Goal: Contribute content: Add original content to the website for others to see

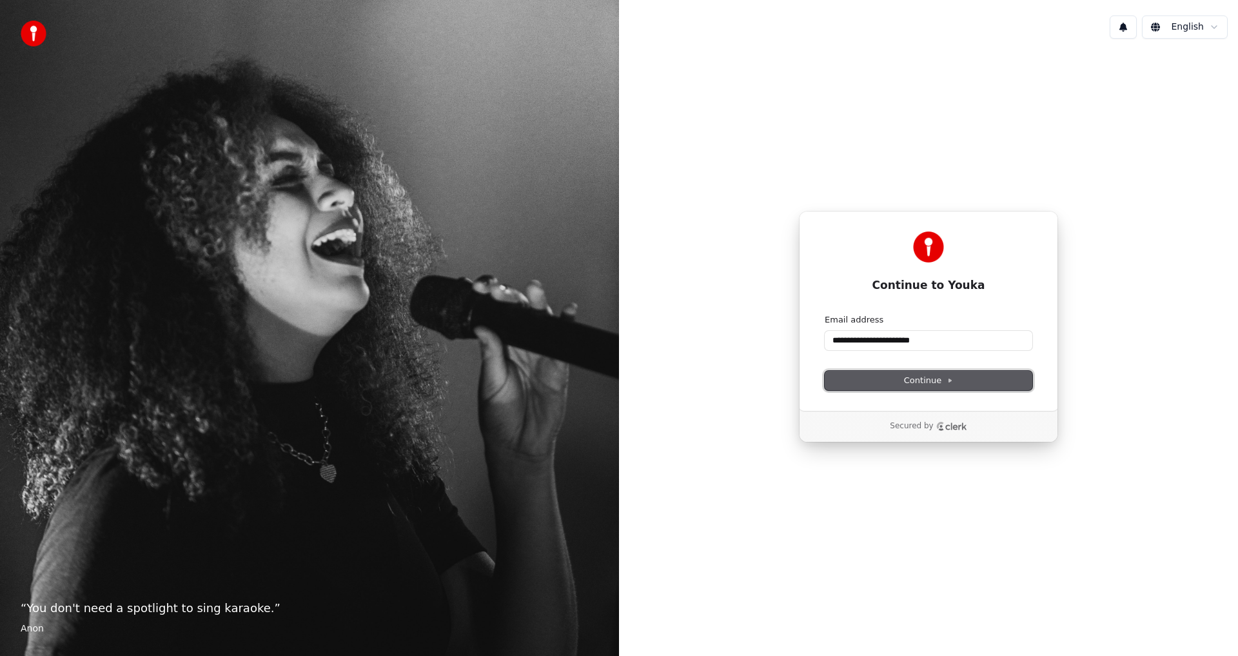
click at [882, 386] on button "Continue" at bounding box center [929, 380] width 208 height 19
type input "**********"
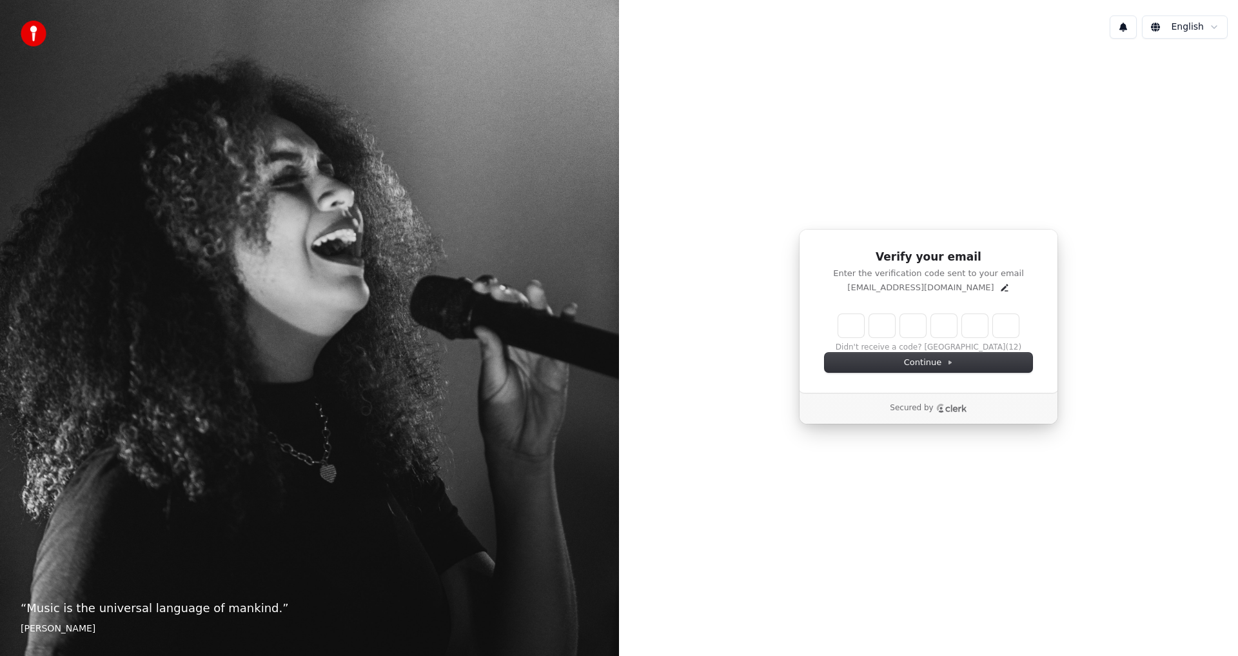
click at [848, 326] on input "Enter verification code" at bounding box center [929, 325] width 181 height 23
type input "******"
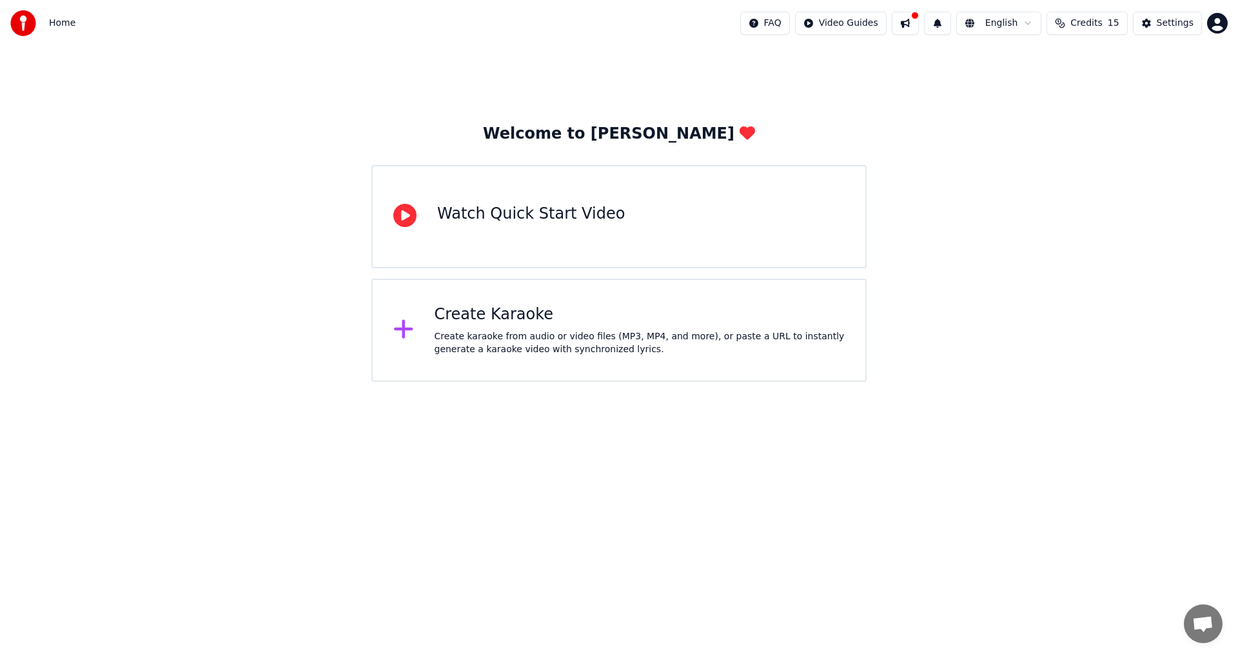
click at [557, 223] on div "Watch Quick Start Video" at bounding box center [531, 214] width 188 height 21
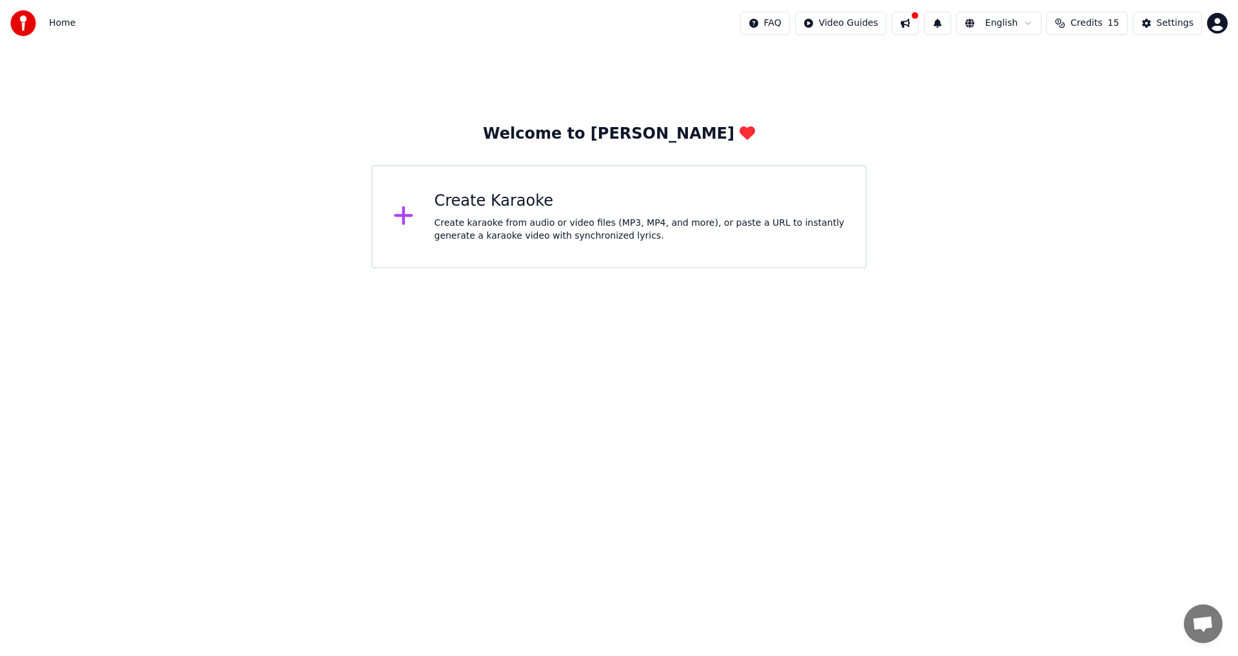
click at [406, 214] on icon at bounding box center [403, 215] width 21 height 23
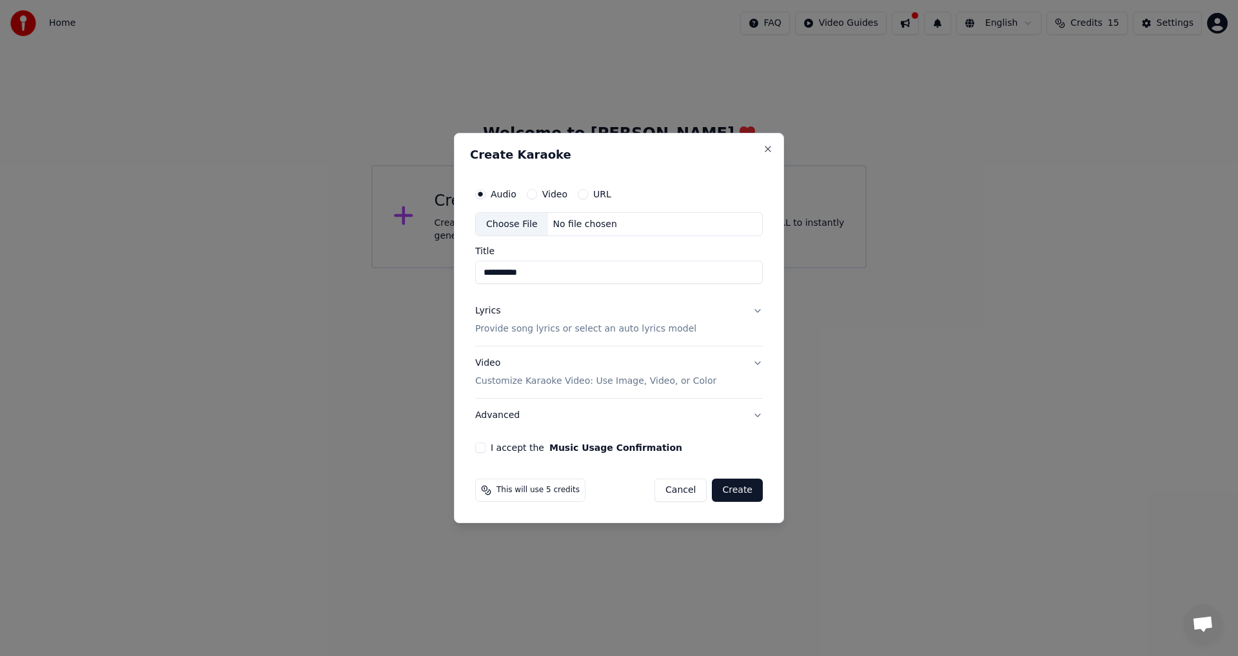
click at [525, 223] on div "Choose File" at bounding box center [512, 224] width 72 height 23
type input "**********"
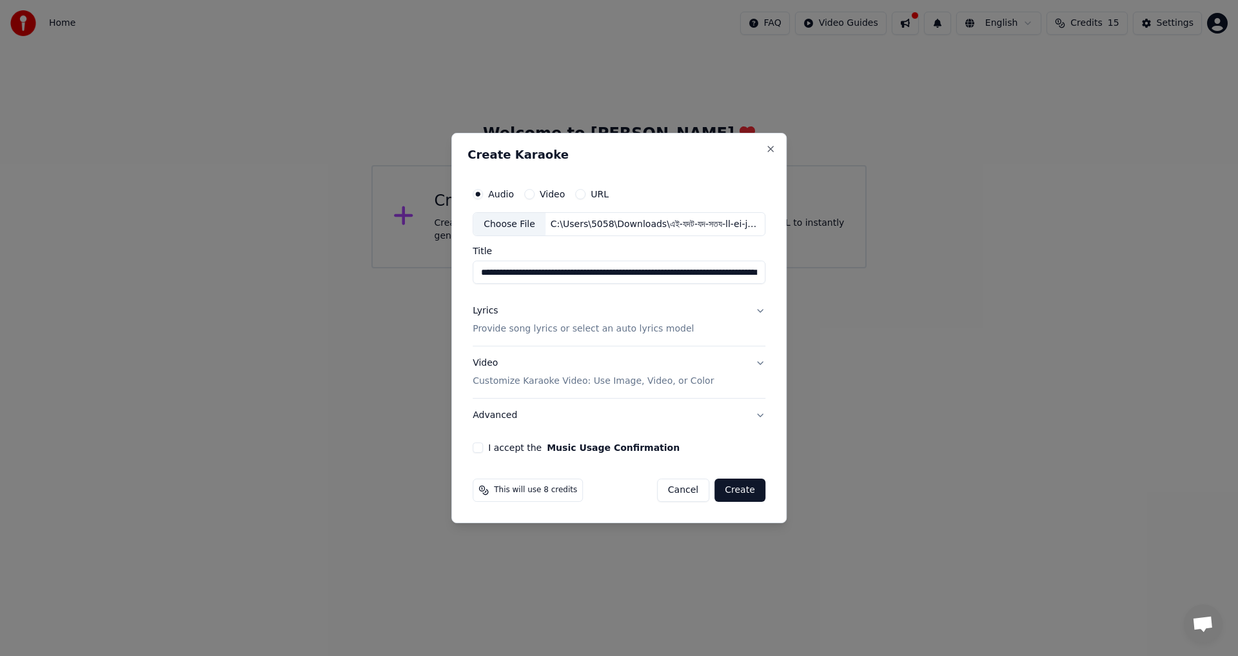
click at [750, 365] on button "Video Customize Karaoke Video: Use Image, Video, or Color" at bounding box center [619, 373] width 293 height 52
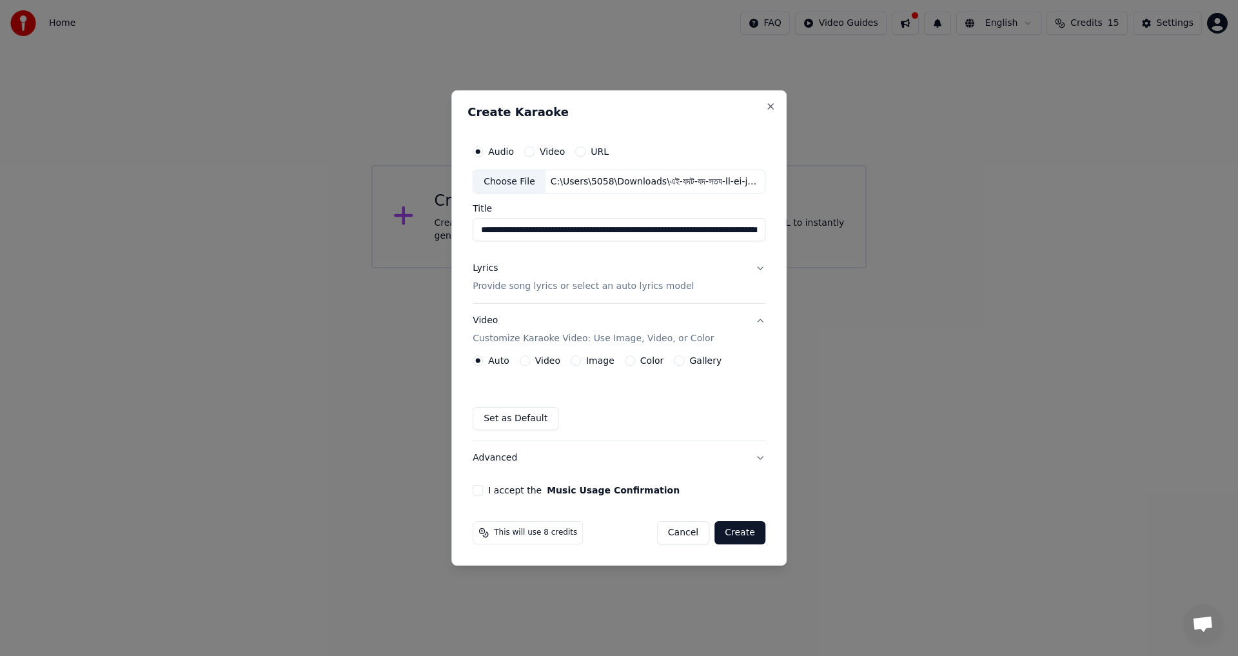
click at [591, 361] on label "Image" at bounding box center [600, 360] width 28 height 9
click at [581, 361] on button "Image" at bounding box center [576, 360] width 10 height 10
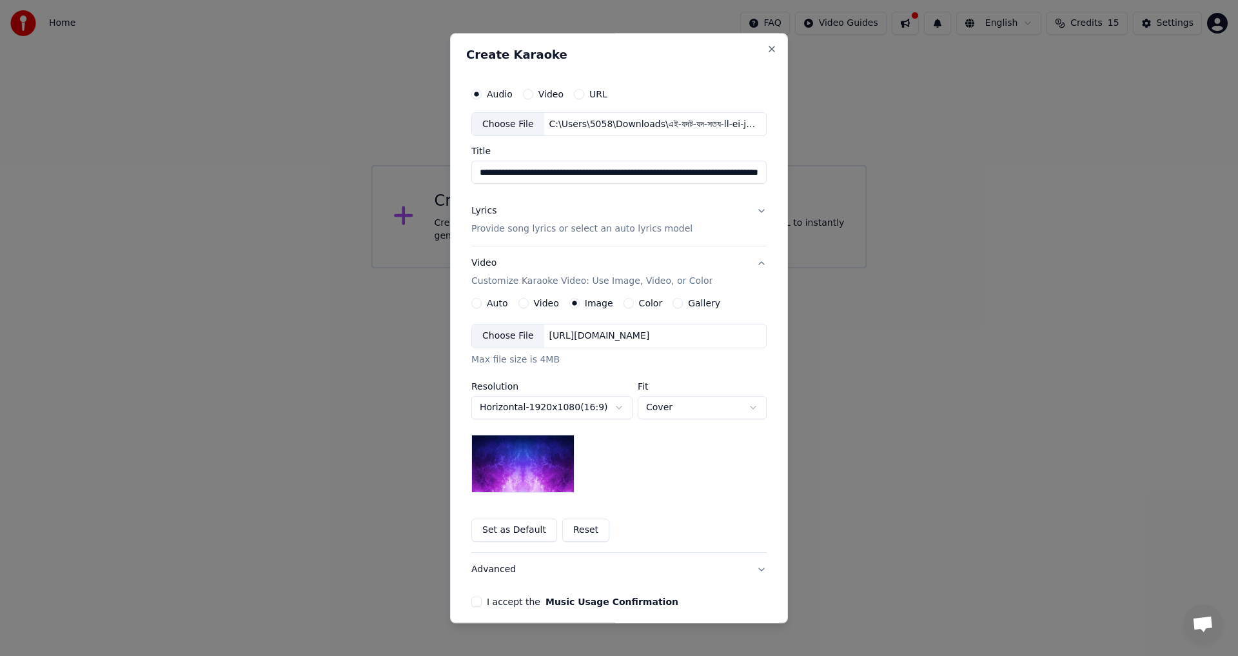
scroll to position [54, 0]
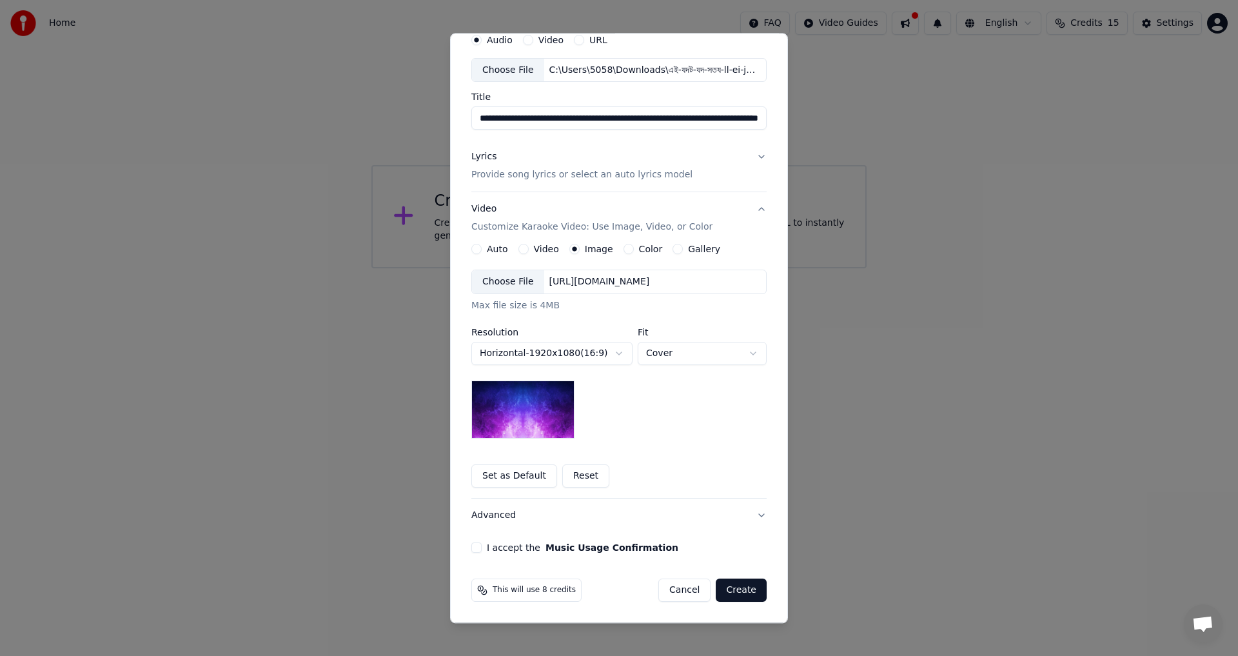
click at [477, 546] on div "I accept the Music Usage Confirmation" at bounding box center [619, 548] width 295 height 10
click at [472, 549] on button "I accept the Music Usage Confirmation" at bounding box center [477, 548] width 10 height 10
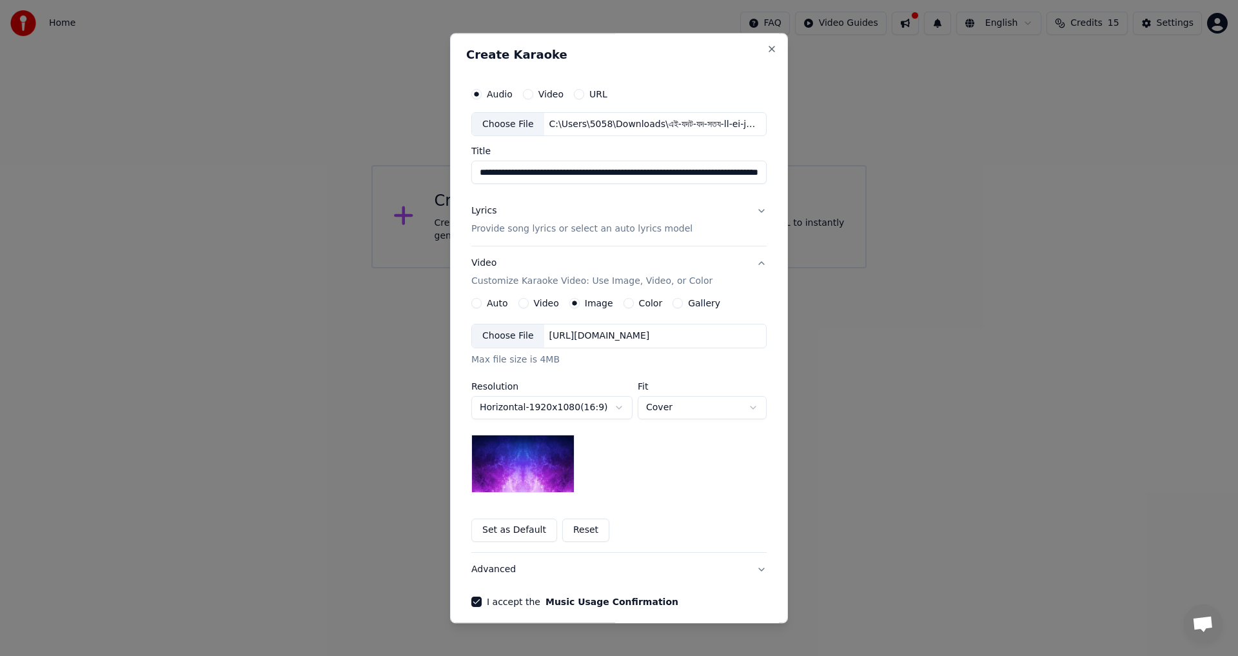
click at [651, 226] on p "Provide song lyrics or select an auto lyrics model" at bounding box center [582, 229] width 221 height 13
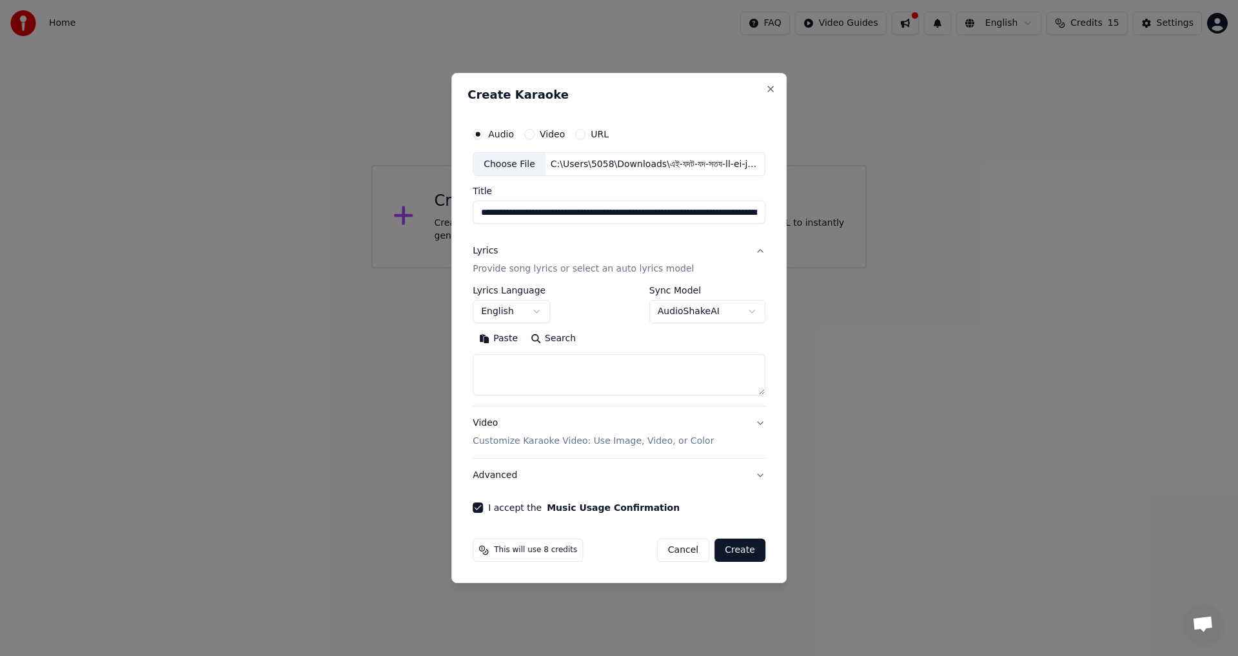
click at [539, 314] on button "English" at bounding box center [511, 312] width 77 height 23
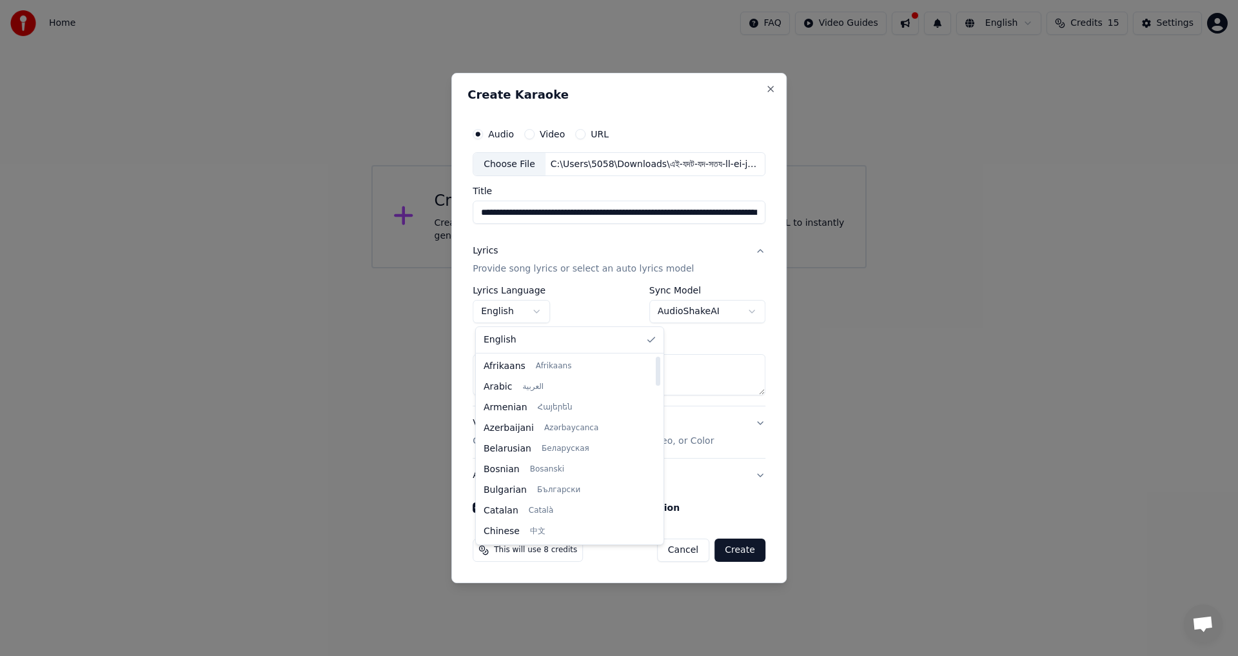
click at [730, 268] on body "**********" at bounding box center [619, 134] width 1238 height 268
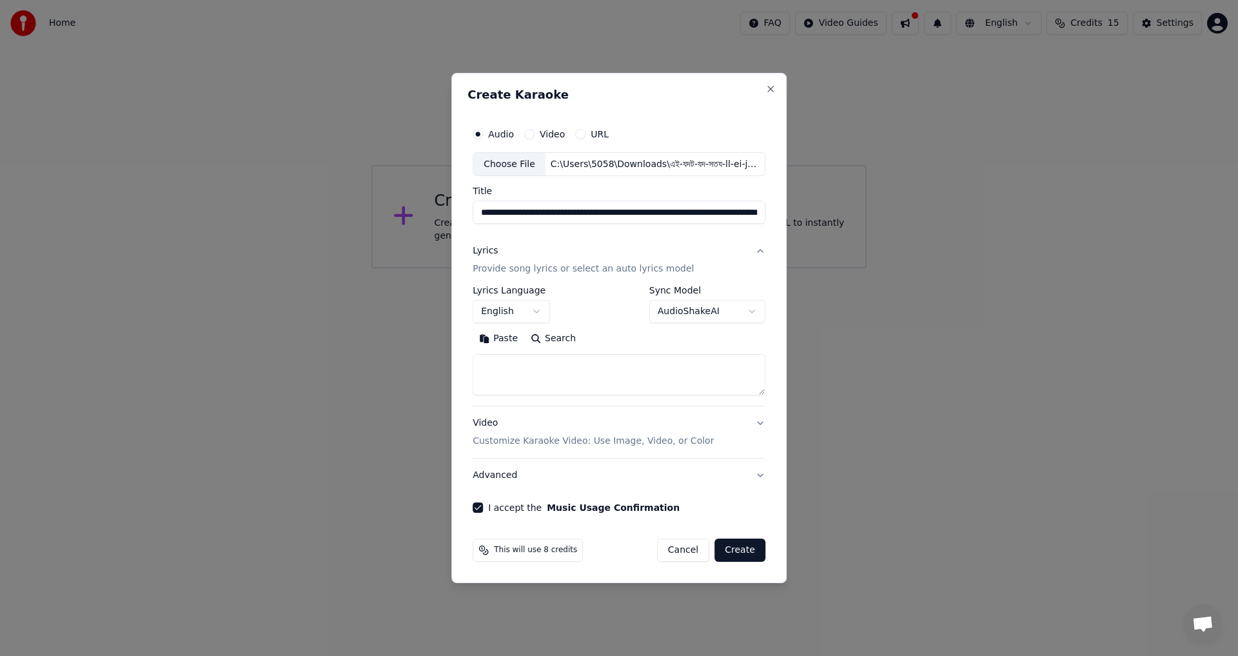
click at [749, 549] on button "Create" at bounding box center [740, 550] width 51 height 23
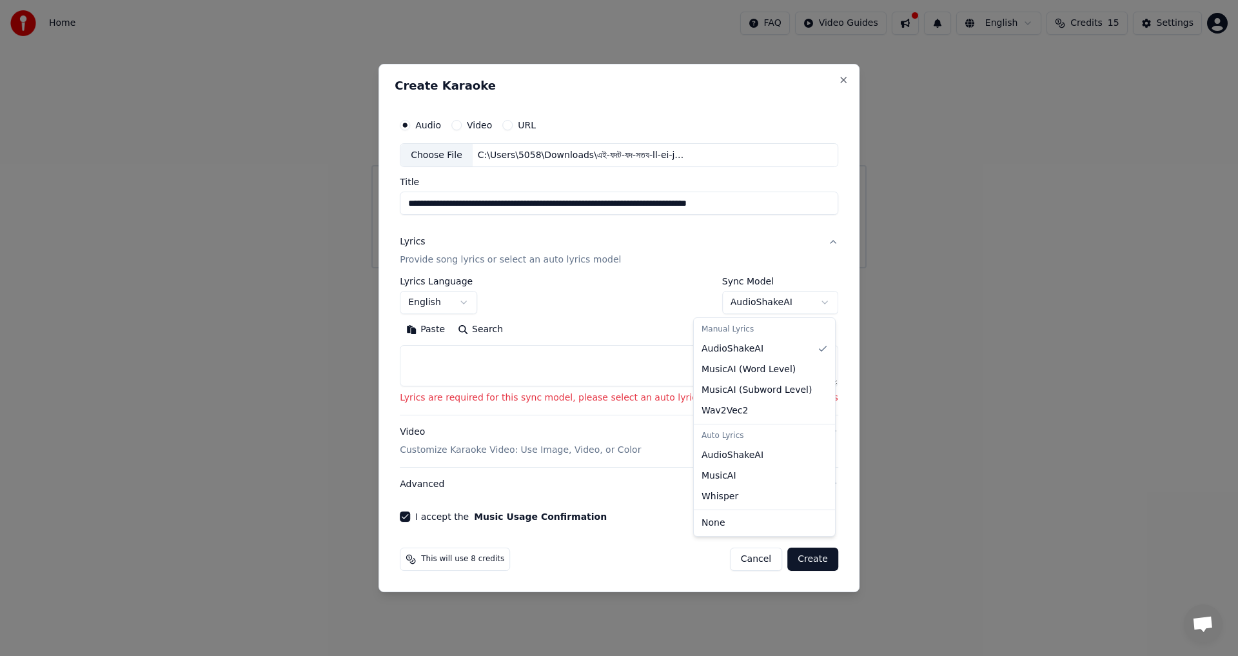
click at [724, 268] on body "**********" at bounding box center [619, 134] width 1238 height 268
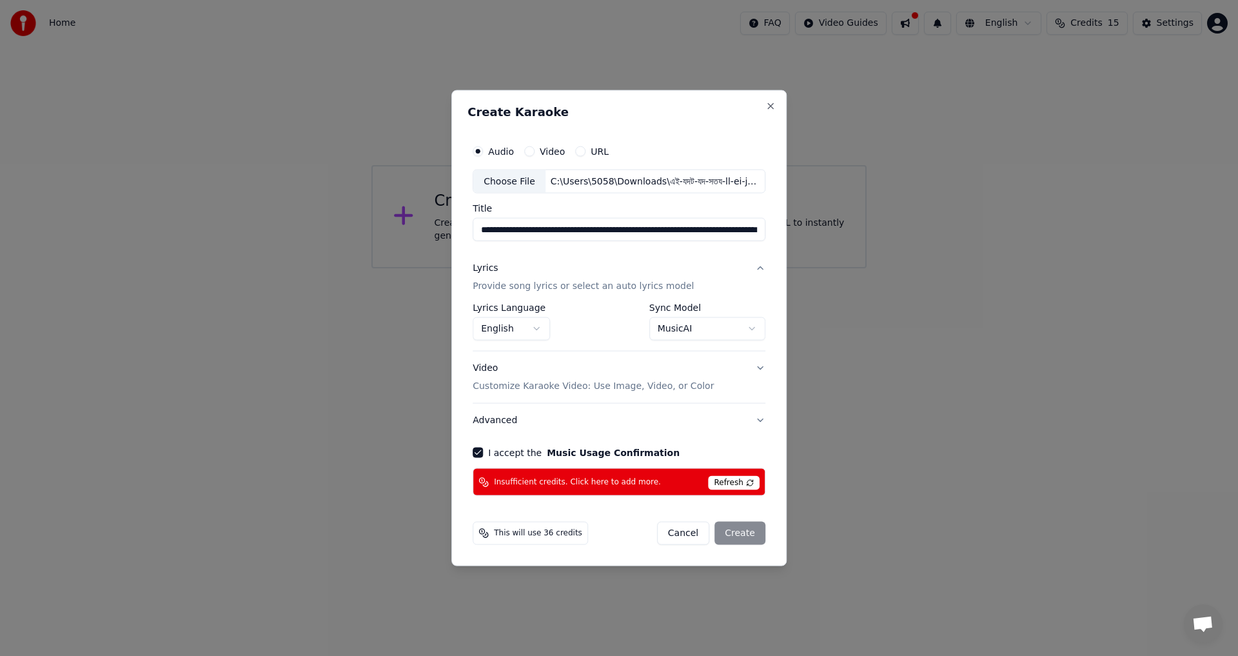
click at [738, 485] on span "Refresh" at bounding box center [733, 483] width 51 height 14
click at [731, 268] on body "**********" at bounding box center [619, 134] width 1238 height 268
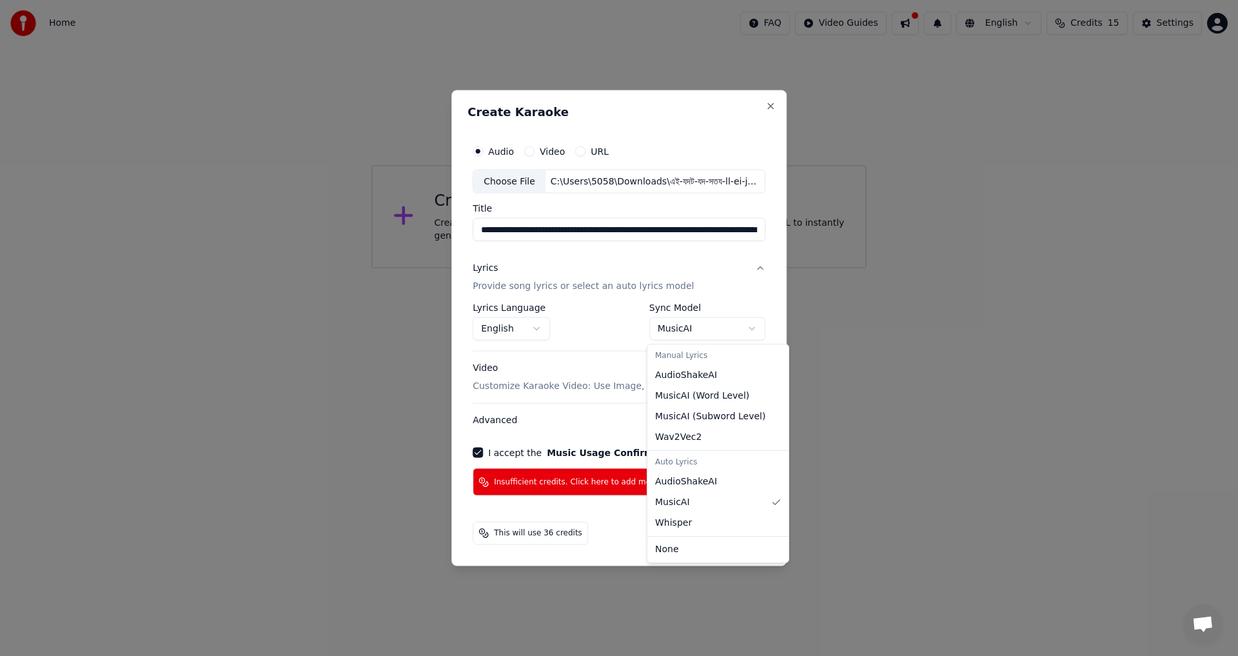
select select "**********"
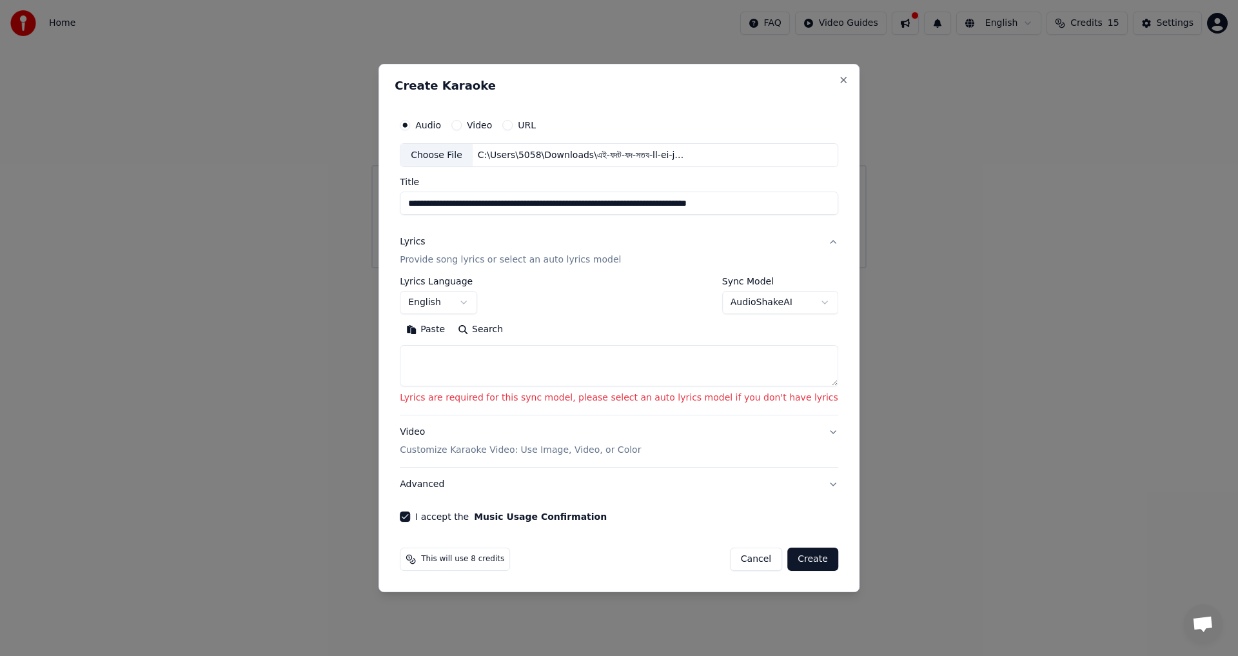
click at [508, 367] on textarea at bounding box center [619, 366] width 439 height 41
click at [490, 353] on textarea at bounding box center [619, 366] width 439 height 41
paste textarea "**********"
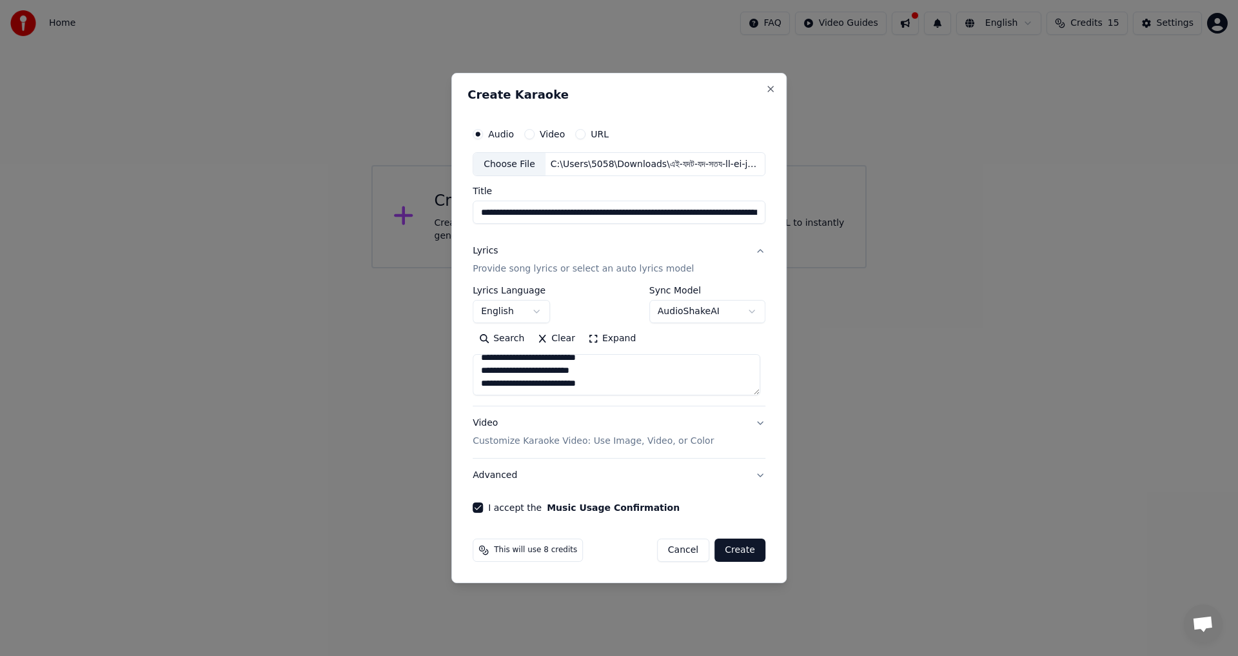
scroll to position [1131, 0]
type textarea "**********"
click at [738, 553] on button "Create" at bounding box center [740, 550] width 51 height 23
select select
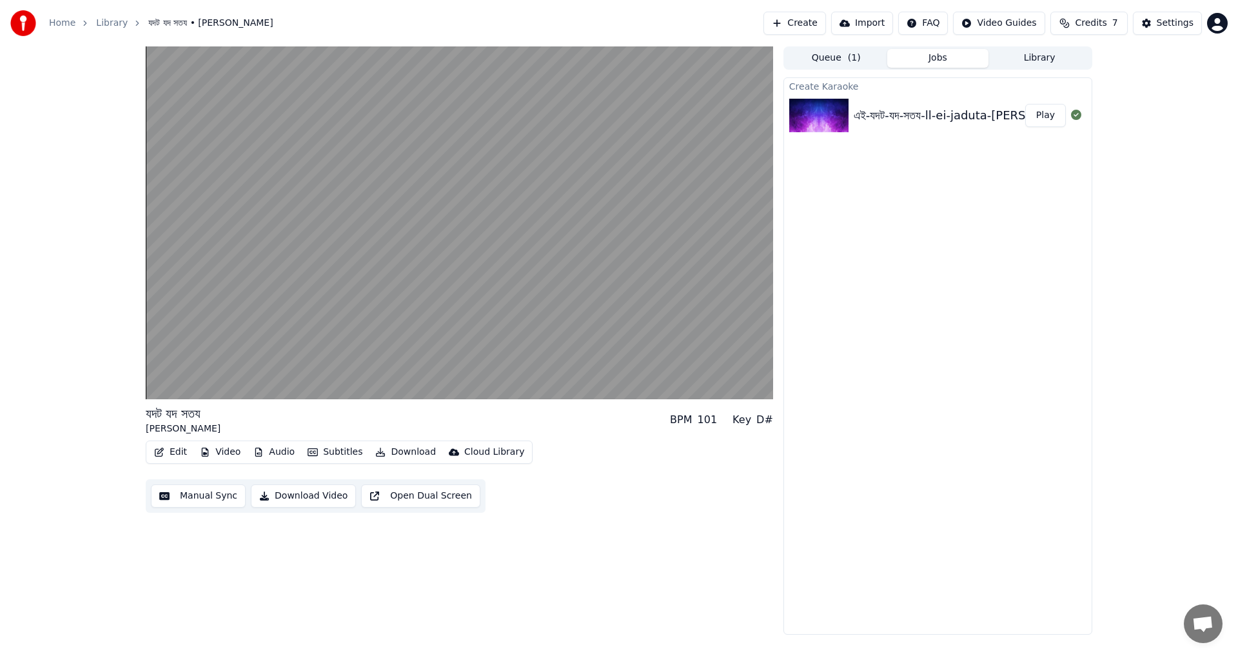
click at [793, 401] on div "Create Karaoke এই-যদট-যদ-সতয-ll-ei-jaduta-[PERSON_NAME]-shotti-hoto-ll-[PERSON_…" at bounding box center [938, 355] width 309 height 557
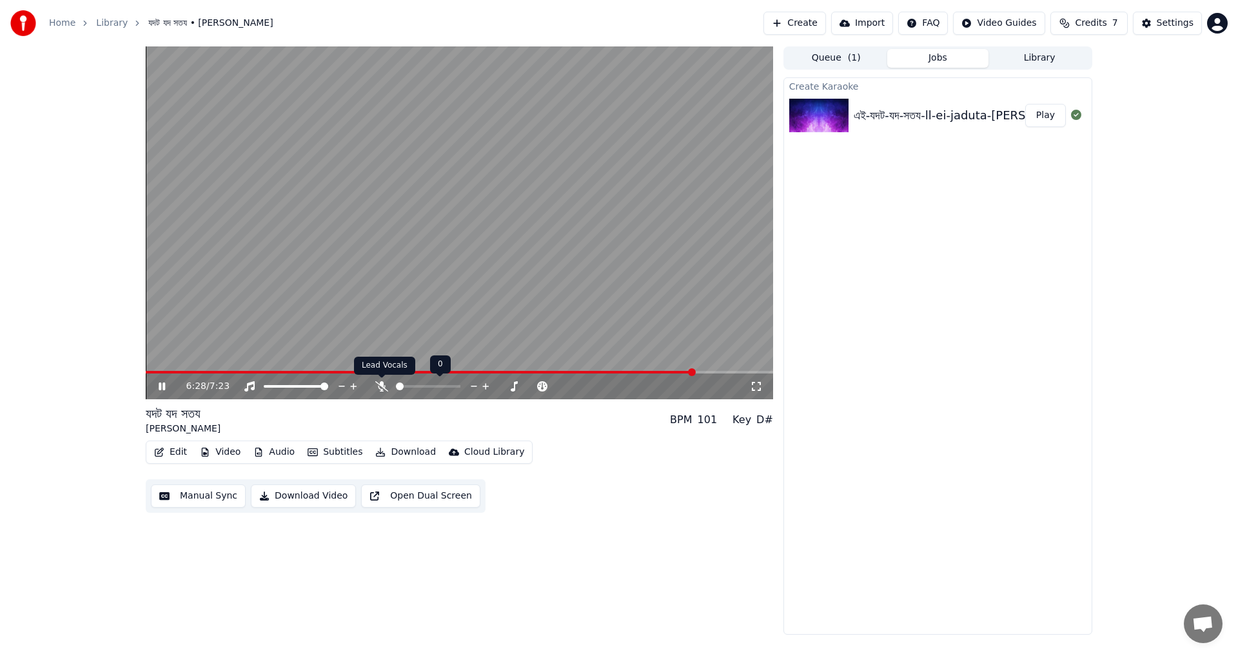
click at [381, 384] on icon at bounding box center [381, 386] width 13 height 10
click at [430, 388] on span at bounding box center [430, 387] width 8 height 8
click at [397, 388] on span at bounding box center [401, 387] width 8 height 8
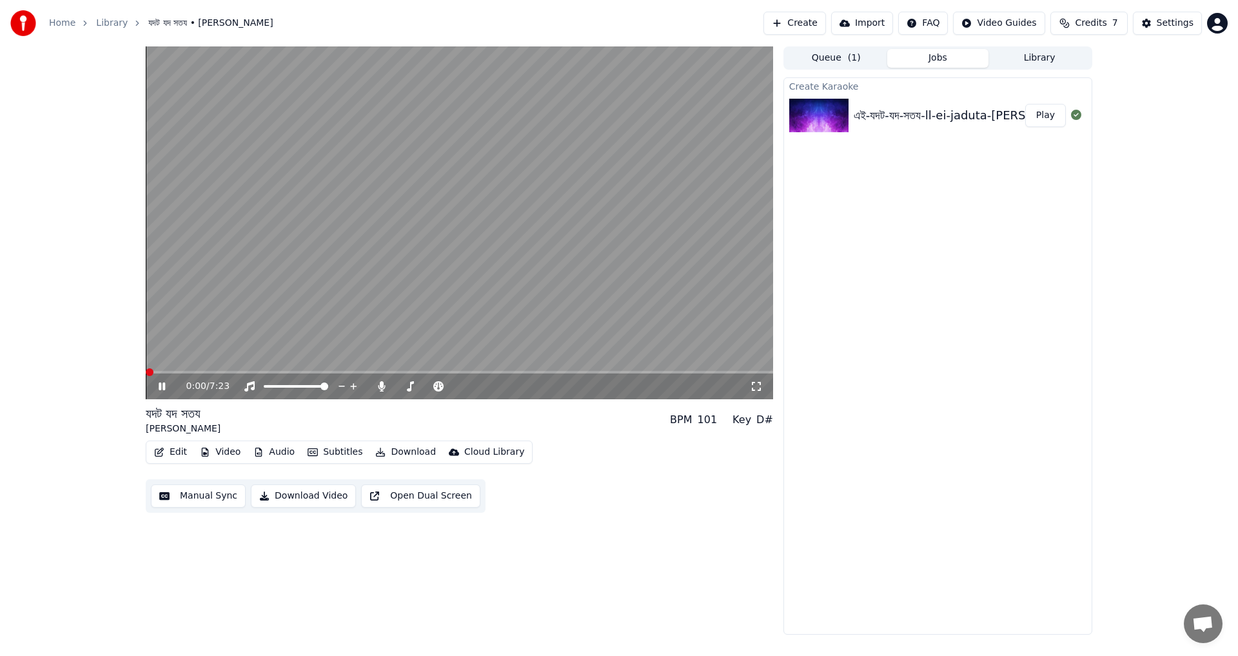
click at [146, 376] on span at bounding box center [150, 372] width 8 height 8
click at [170, 372] on span at bounding box center [460, 372] width 628 height 3
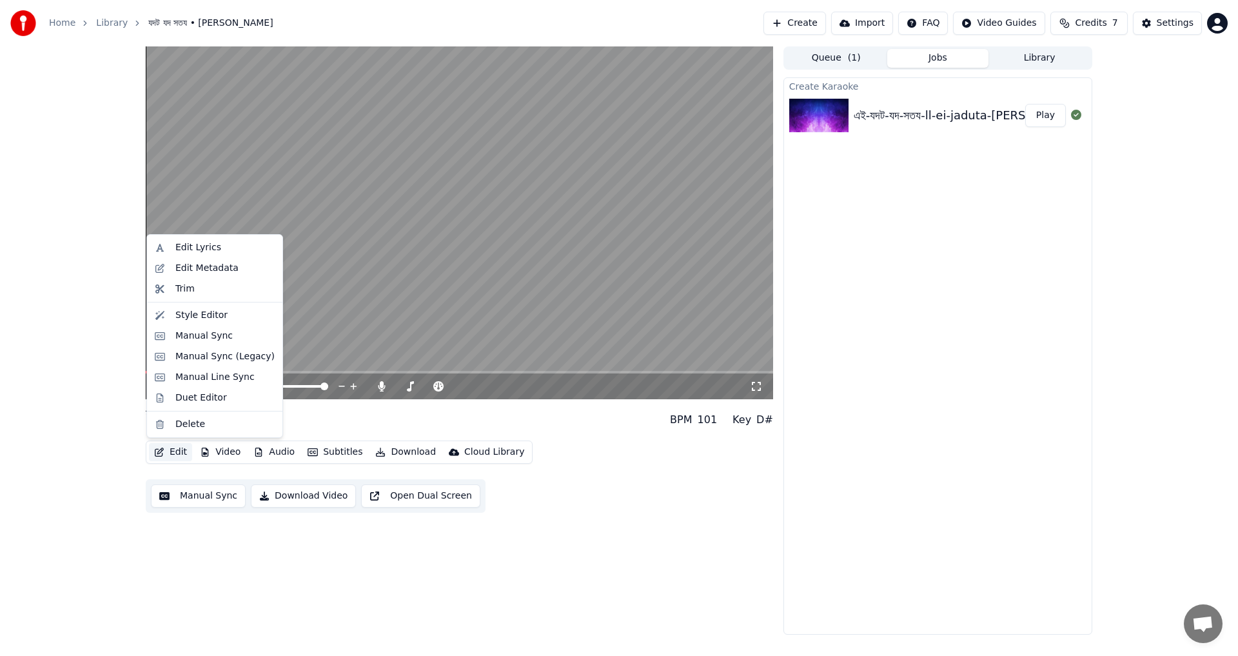
click at [170, 456] on button "Edit" at bounding box center [170, 452] width 43 height 18
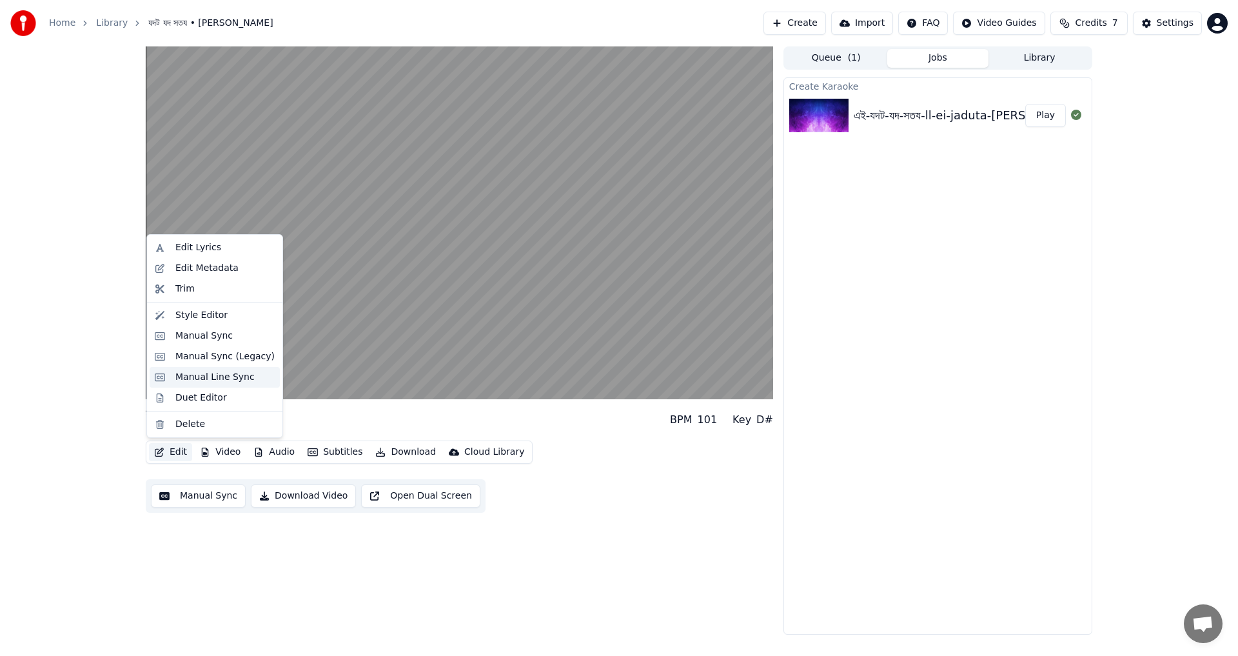
click at [224, 378] on div "Manual Line Sync" at bounding box center [214, 377] width 79 height 13
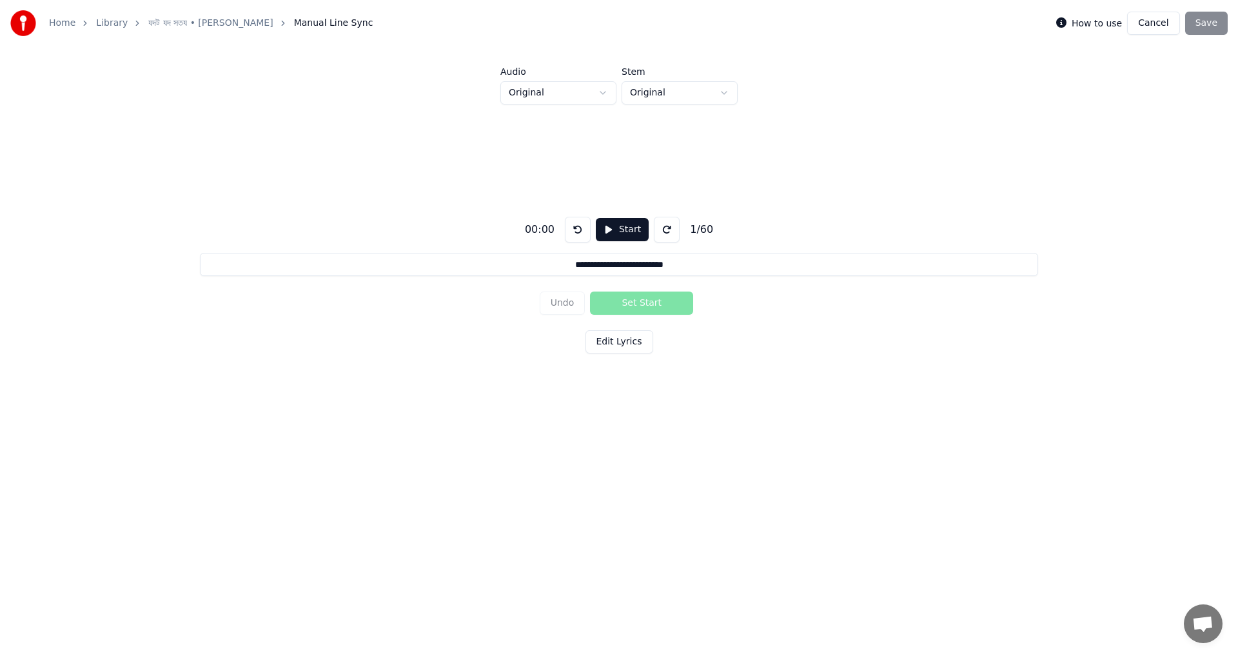
click at [689, 261] on input "**********" at bounding box center [619, 264] width 838 height 23
click at [662, 301] on div "Undo Set Start" at bounding box center [619, 303] width 159 height 34
click at [620, 340] on button "Edit Lyrics" at bounding box center [620, 341] width 68 height 23
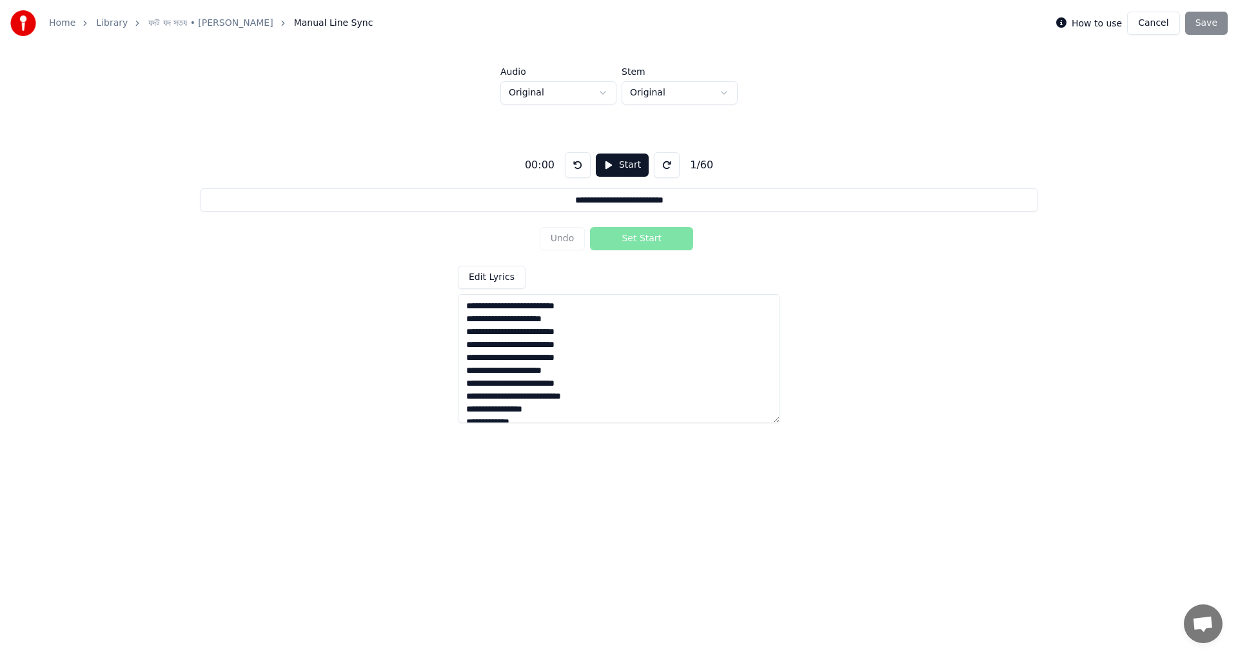
drag, startPoint x: 573, startPoint y: 406, endPoint x: 378, endPoint y: 407, distance: 195.5
click at [378, 407] on div "**********" at bounding box center [619, 282] width 1197 height 356
type textarea "**********"
click at [848, 357] on div "**********" at bounding box center [619, 282] width 1197 height 356
click at [621, 166] on button "Start" at bounding box center [622, 165] width 53 height 23
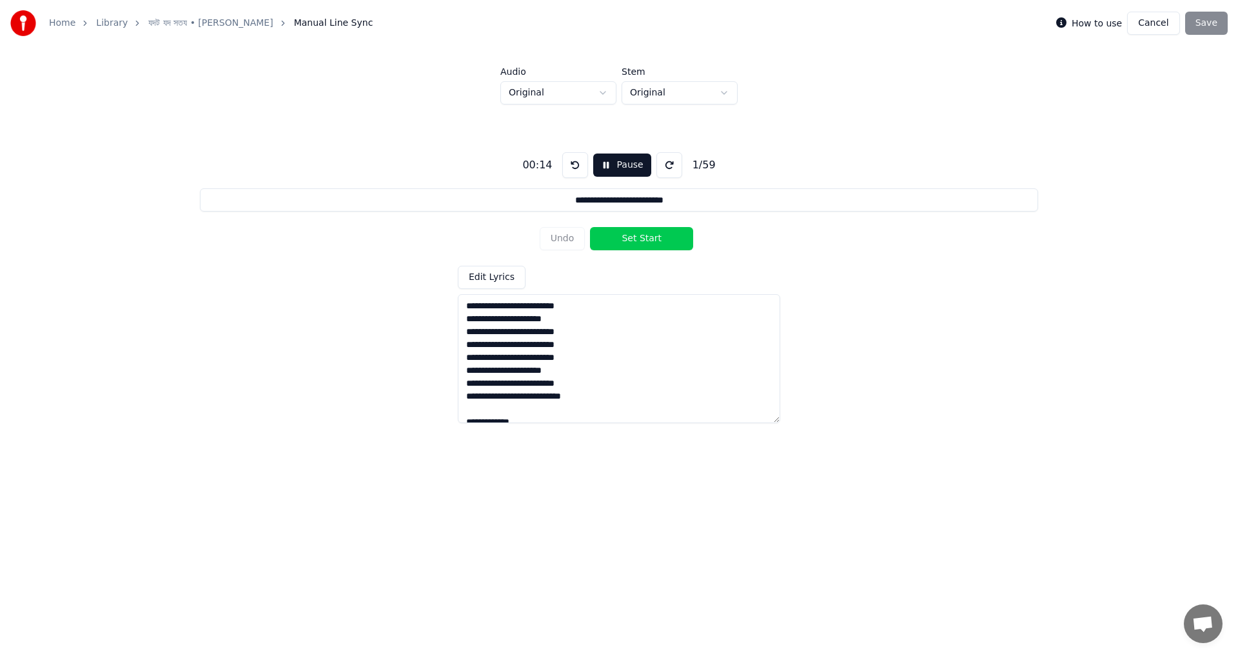
click at [654, 239] on button "Set Start" at bounding box center [641, 238] width 103 height 23
click at [671, 168] on button at bounding box center [670, 165] width 26 height 26
click at [666, 166] on button at bounding box center [670, 165] width 26 height 26
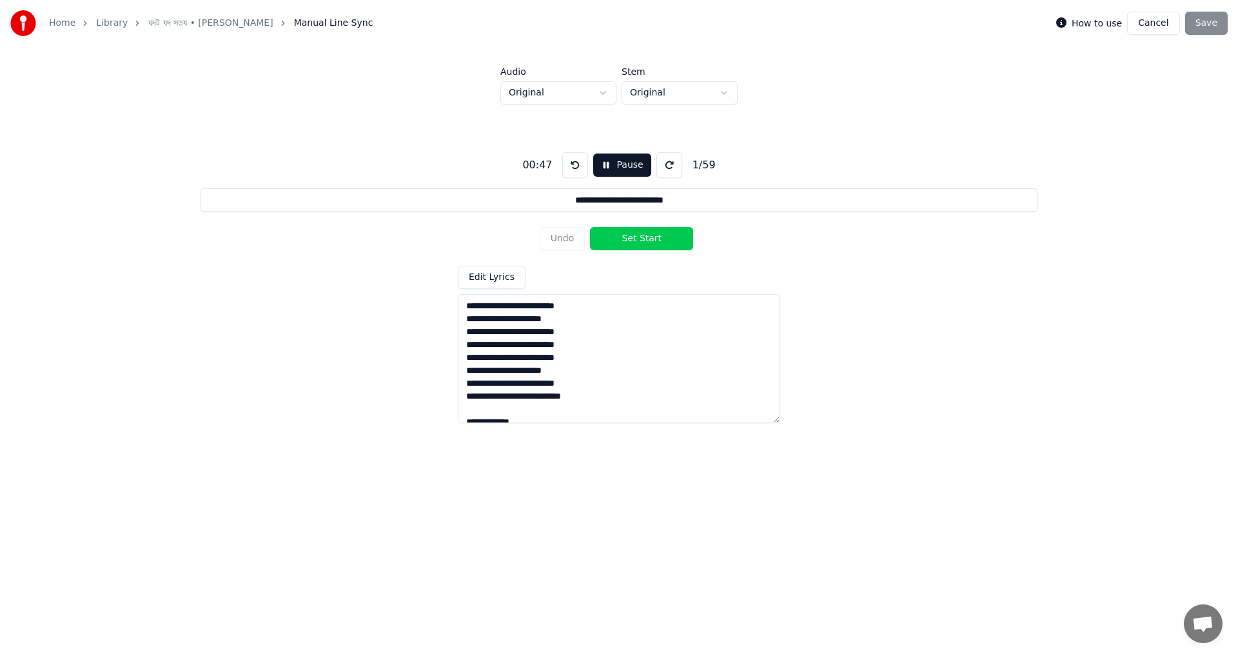
click at [666, 166] on button at bounding box center [670, 165] width 26 height 26
click at [565, 166] on button at bounding box center [575, 165] width 26 height 26
click at [573, 163] on button at bounding box center [575, 165] width 26 height 26
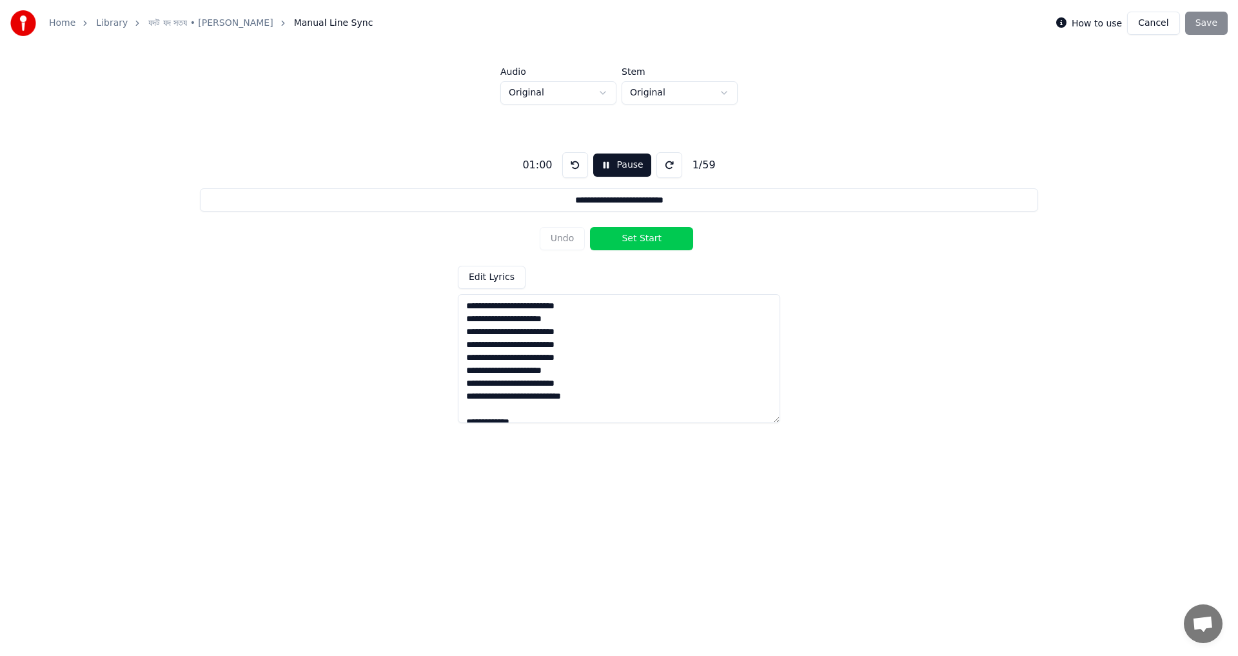
drag, startPoint x: 467, startPoint y: 308, endPoint x: 577, endPoint y: 305, distance: 109.7
click at [577, 305] on textarea at bounding box center [619, 358] width 323 height 129
click at [645, 237] on button "Set Start" at bounding box center [641, 238] width 103 height 23
click at [645, 237] on button "Set End" at bounding box center [641, 238] width 103 height 23
type input "**********"
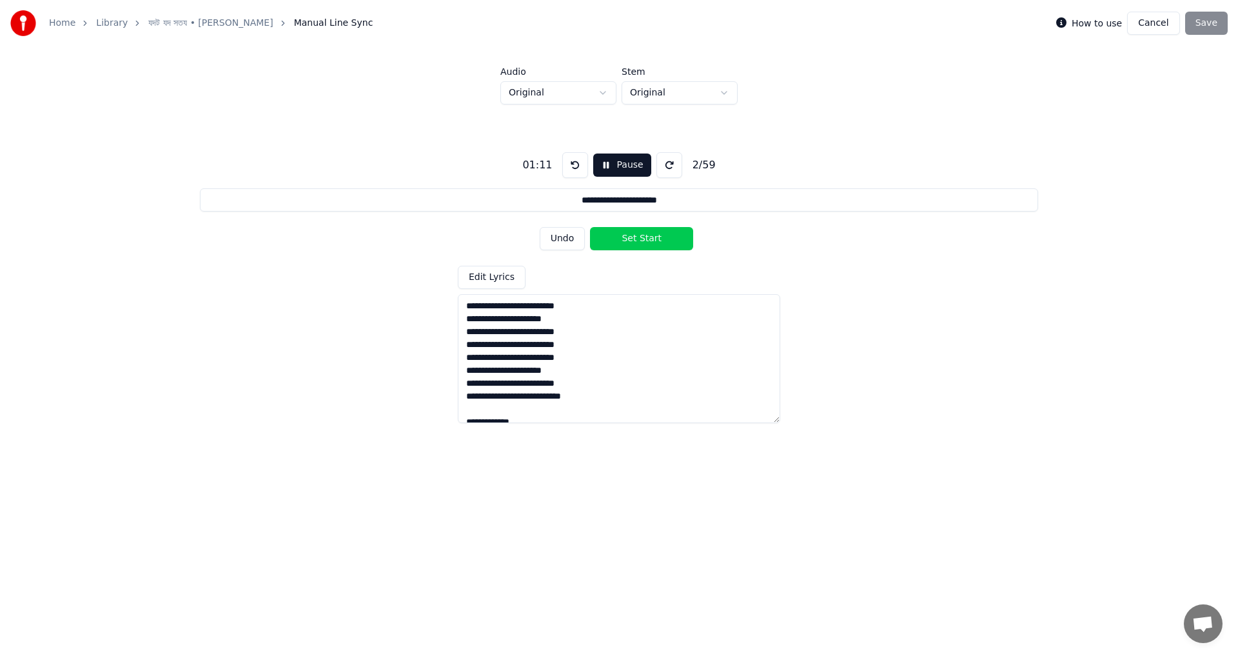
click at [575, 307] on textarea at bounding box center [619, 358] width 323 height 129
click at [1162, 24] on button "Cancel" at bounding box center [1154, 23] width 52 height 23
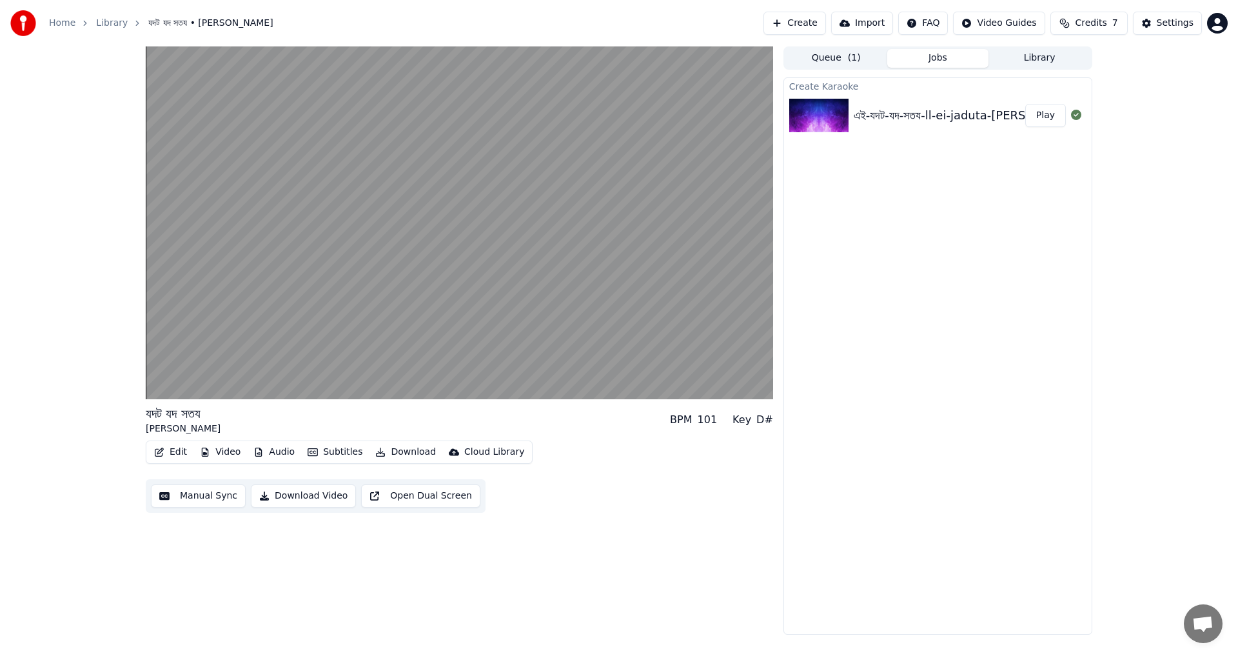
click at [214, 499] on button "Manual Sync" at bounding box center [198, 495] width 95 height 23
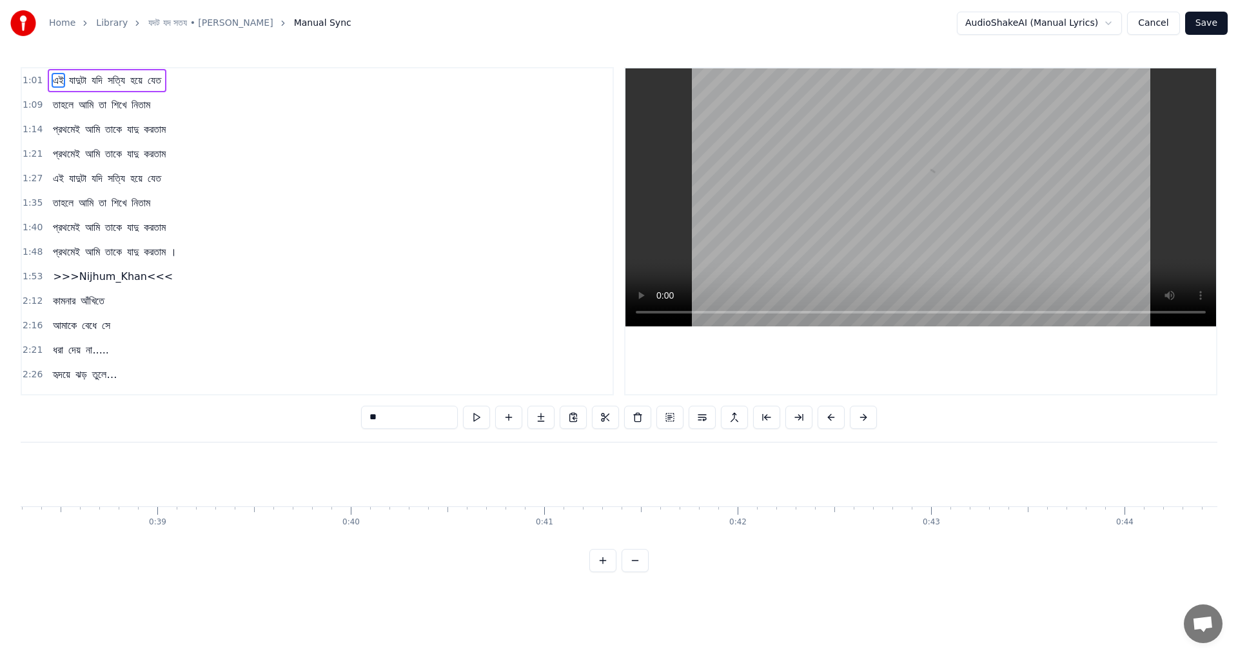
scroll to position [0, 11921]
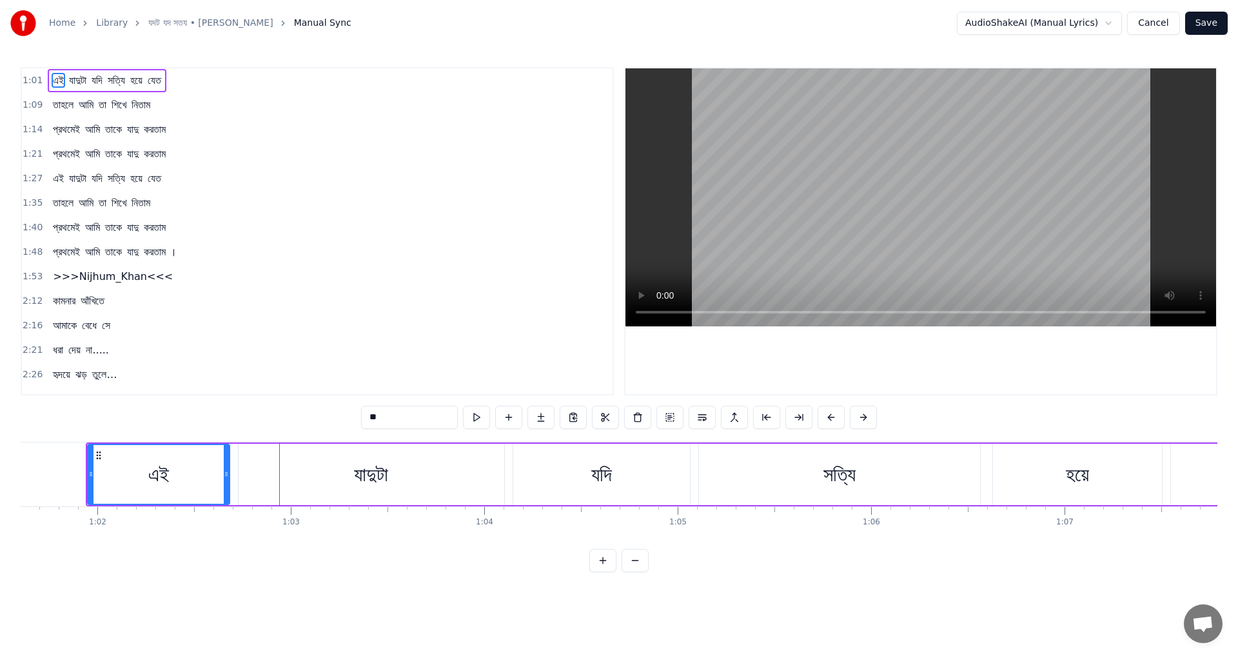
click at [179, 478] on div "এই" at bounding box center [158, 474] width 141 height 59
click at [477, 415] on button at bounding box center [476, 417] width 27 height 23
click at [81, 77] on span "যাদুটা" at bounding box center [78, 80] width 20 height 15
type input "******"
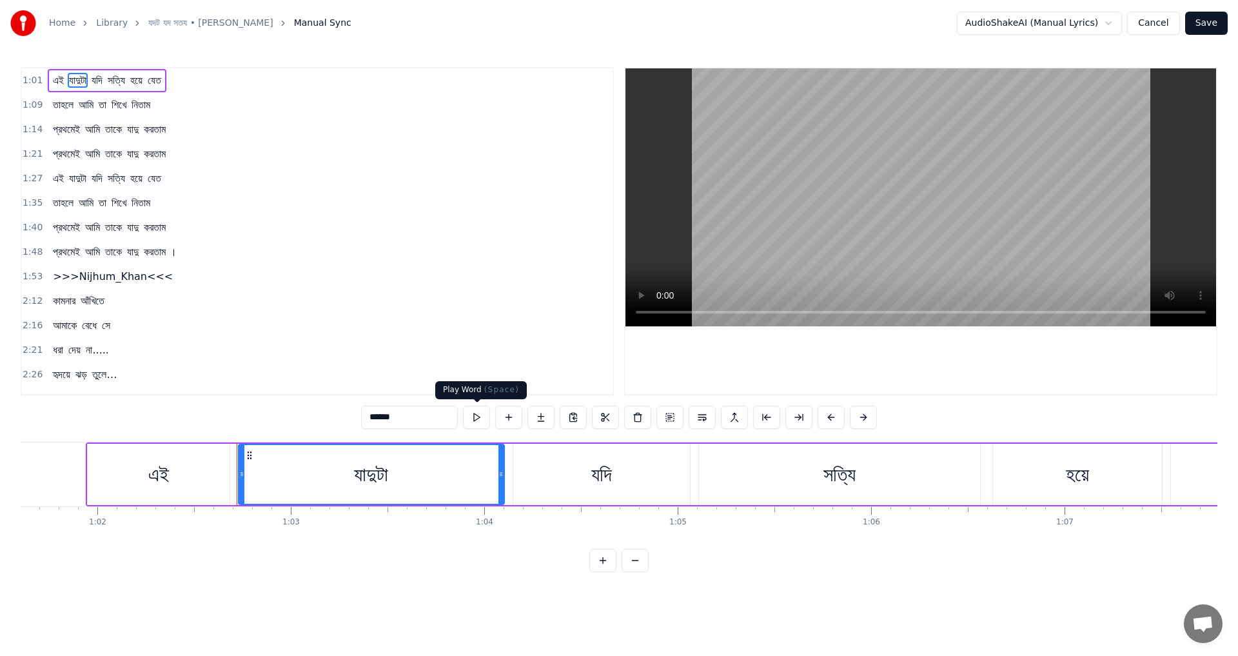
click at [480, 418] on button at bounding box center [476, 417] width 27 height 23
click at [1085, 25] on html "Home Library যদট যদ সতয • [PERSON_NAME] Manual Sync AudioShakeAI (Manual Lyrics…" at bounding box center [619, 296] width 1238 height 593
click at [1160, 46] on html "Home Library যদট যদ সতয • [PERSON_NAME] Manual Sync AudioShakeAI (Manual Lyrics…" at bounding box center [619, 296] width 1238 height 593
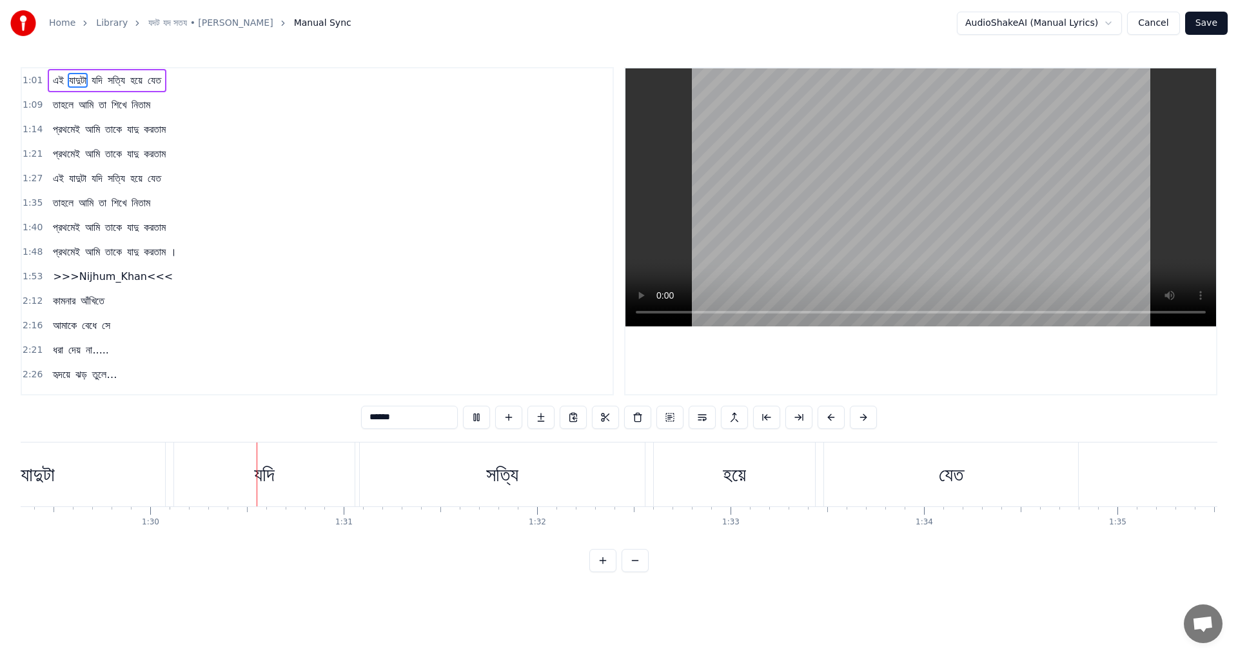
scroll to position [0, 17318]
click at [1211, 27] on button "Save" at bounding box center [1207, 23] width 43 height 23
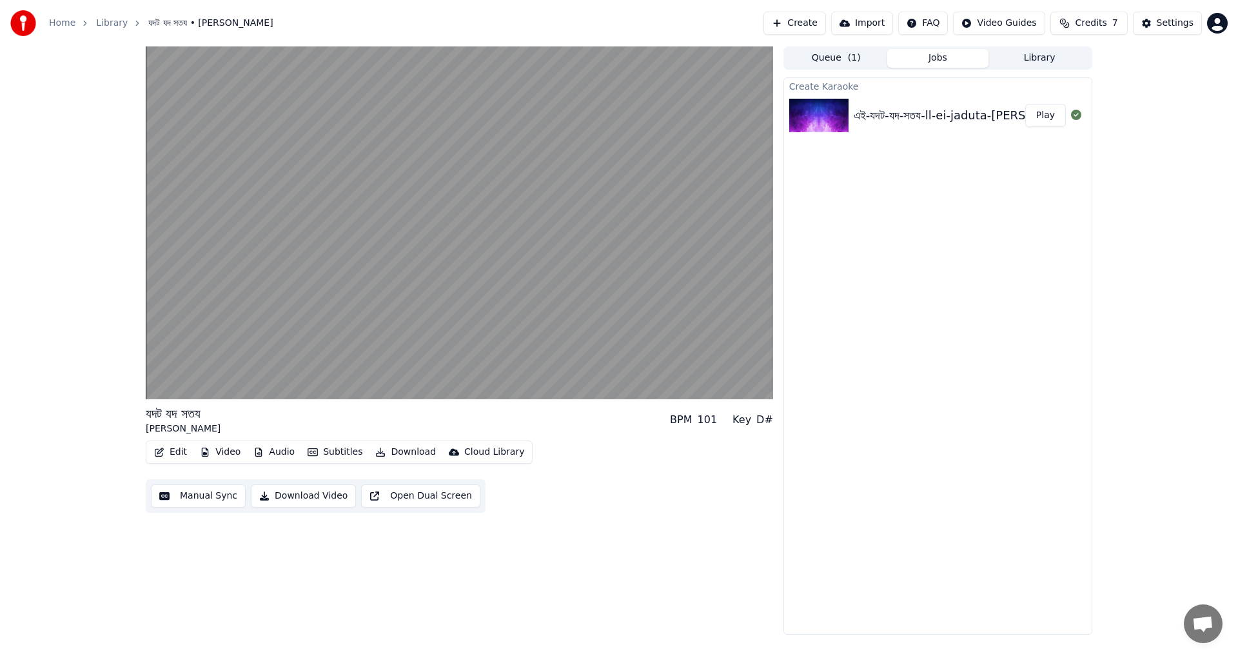
click at [181, 452] on button "Edit" at bounding box center [170, 452] width 43 height 18
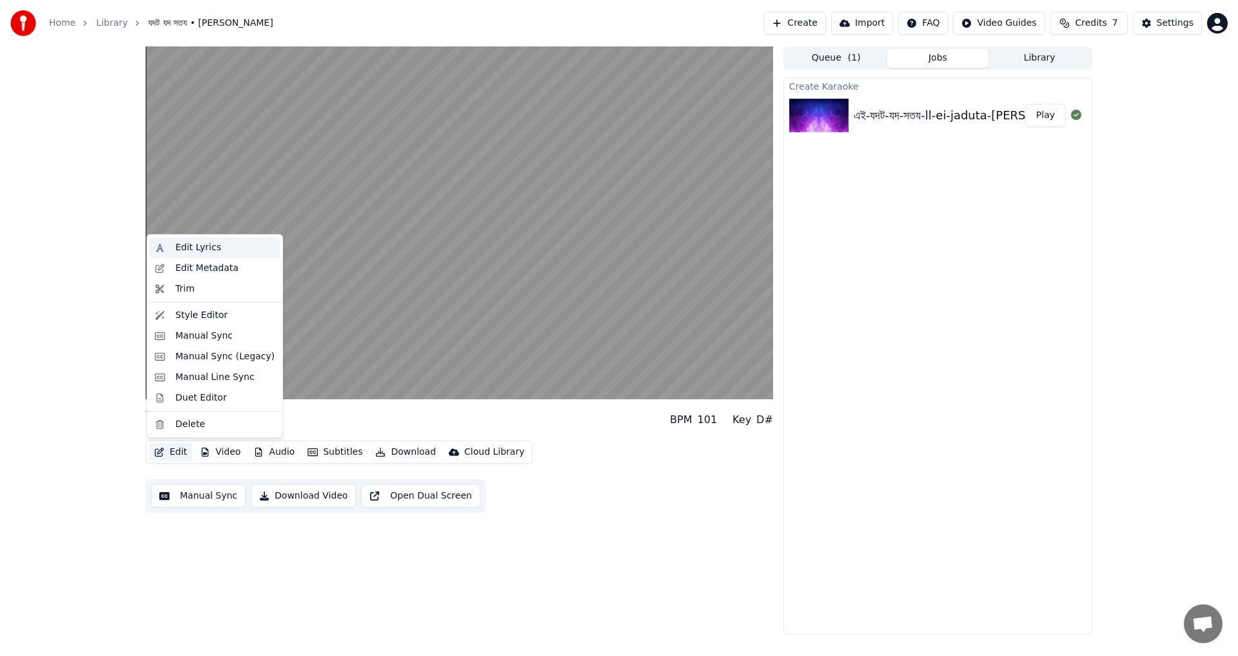
click at [227, 246] on div "Edit Lyrics" at bounding box center [224, 247] width 99 height 13
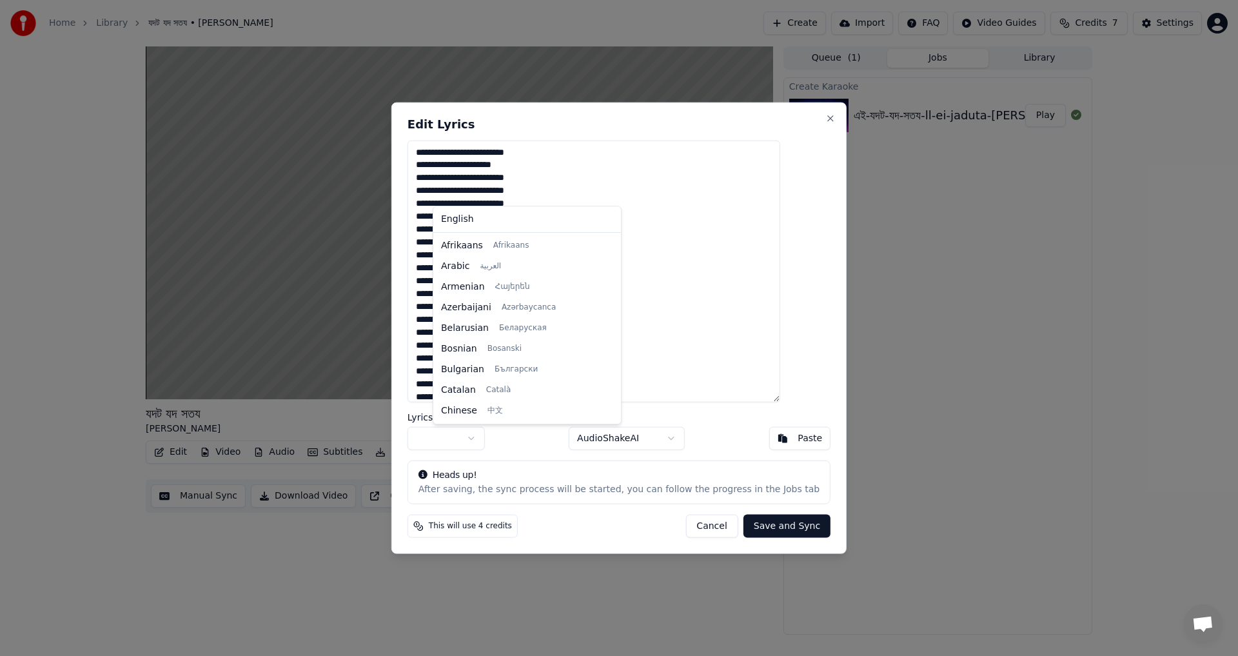
click at [487, 438] on body "Home Library যদট যদ সতয • [PERSON_NAME] Create Import FAQ Video Guides Credits …" at bounding box center [619, 328] width 1238 height 656
drag, startPoint x: 578, startPoint y: 411, endPoint x: 595, endPoint y: 228, distance: 184.0
click at [613, 236] on div at bounding box center [615, 250] width 5 height 29
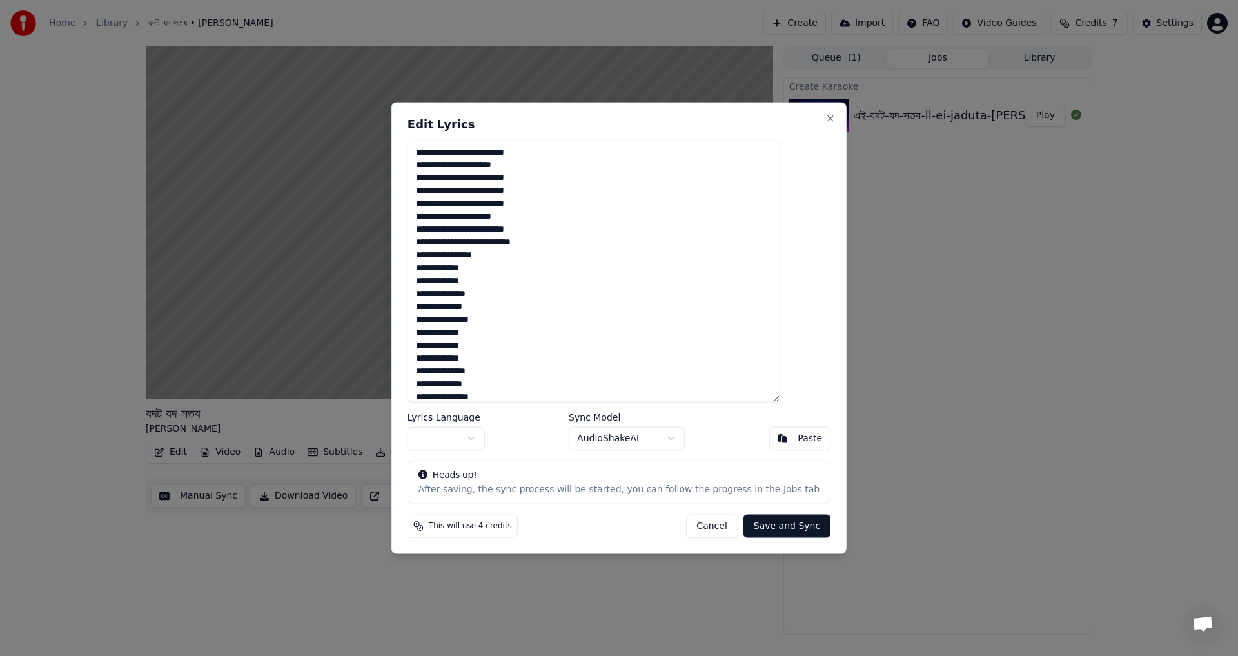
click at [673, 246] on body "Home Library যদট যদ সতয • [PERSON_NAME] Create Import FAQ Video Guides Credits …" at bounding box center [619, 328] width 1238 height 656
click at [549, 361] on textarea at bounding box center [594, 271] width 373 height 263
click at [701, 524] on button "Cancel" at bounding box center [712, 526] width 52 height 23
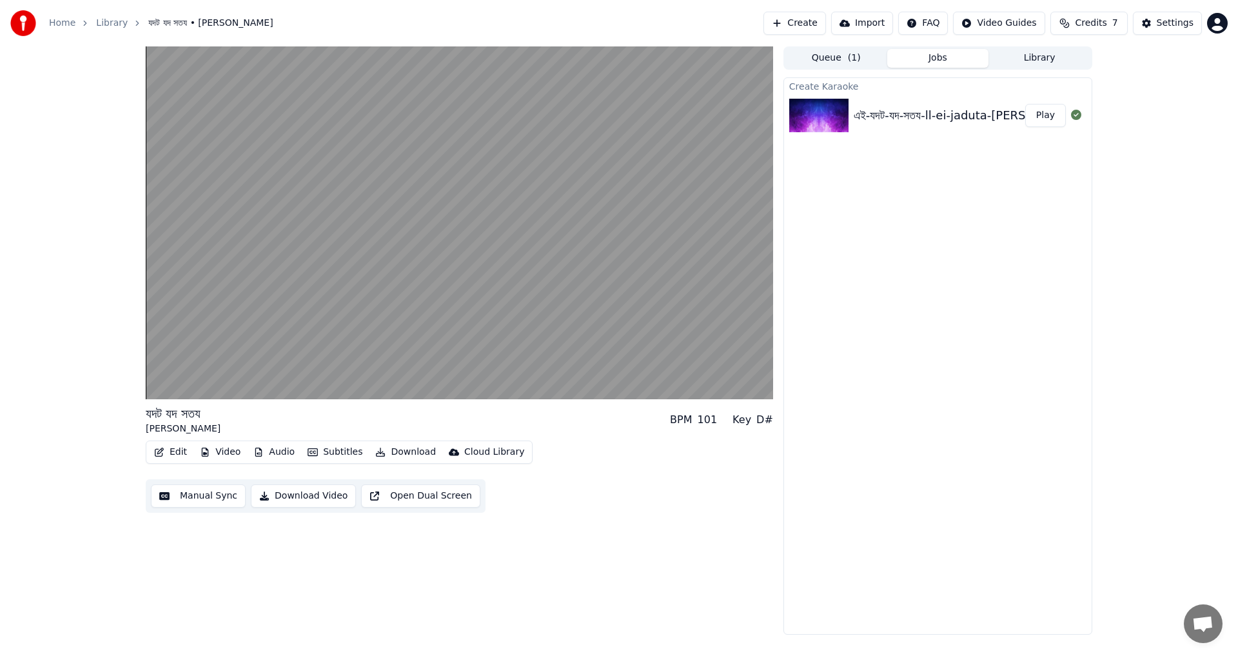
click at [278, 451] on button "Audio" at bounding box center [274, 452] width 52 height 18
click at [635, 548] on div "যদট যদ সতয [PERSON_NAME] BPM 101 Key D# Edit Video Audio Subtitles Download Clo…" at bounding box center [460, 340] width 628 height 588
click at [329, 451] on button "Subtitles" at bounding box center [335, 452] width 65 height 18
click at [659, 510] on div "Edit Video Audio Subtitles Download Cloud Library Manual Sync Download Video Op…" at bounding box center [460, 477] width 628 height 72
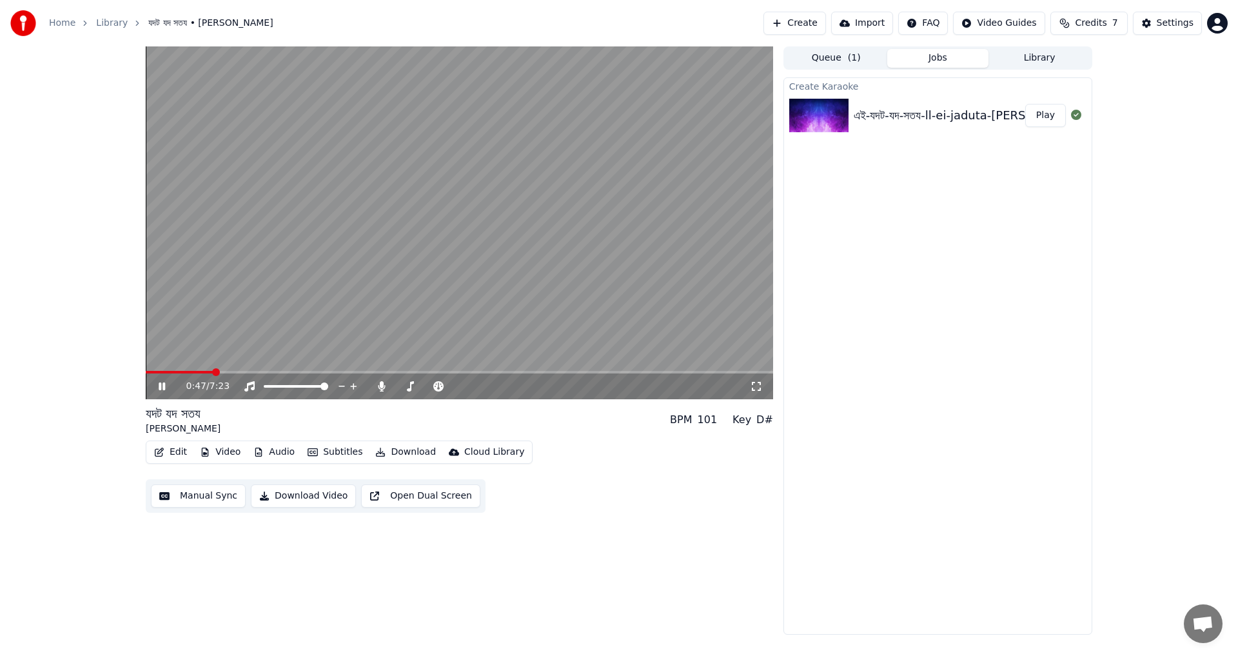
click at [225, 373] on span at bounding box center [460, 372] width 628 height 3
click at [162, 386] on icon at bounding box center [171, 386] width 30 height 10
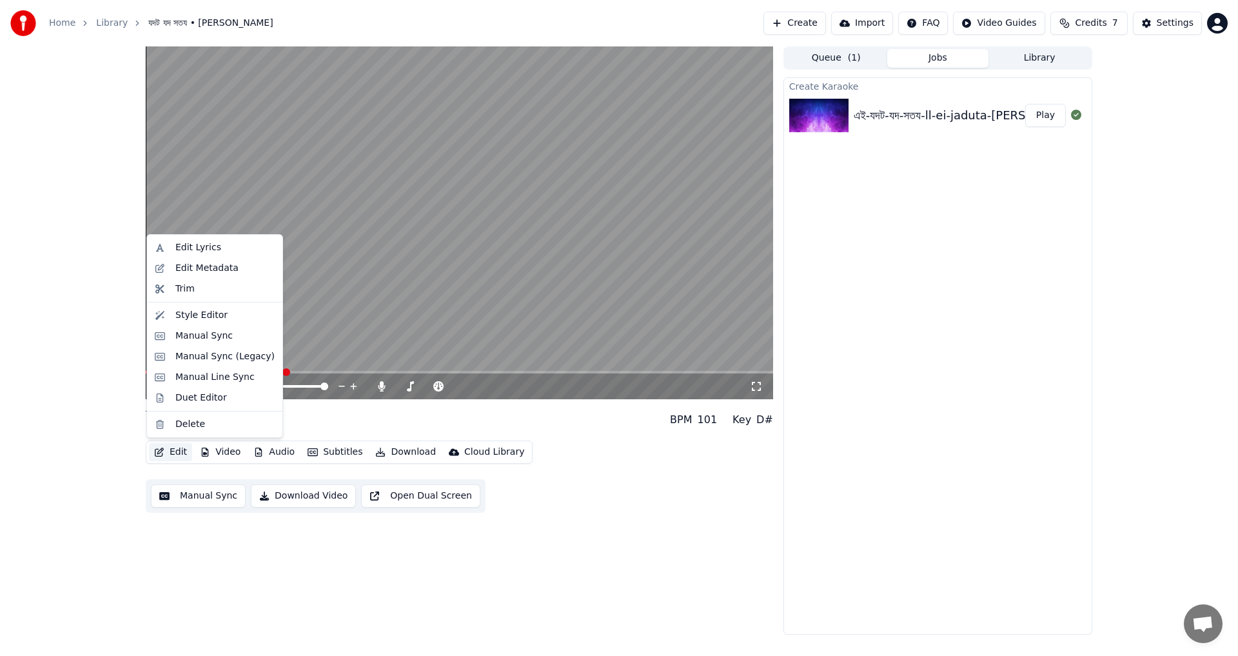
click at [172, 448] on button "Edit" at bounding box center [170, 452] width 43 height 18
click at [224, 316] on div "Style Editor" at bounding box center [224, 315] width 99 height 13
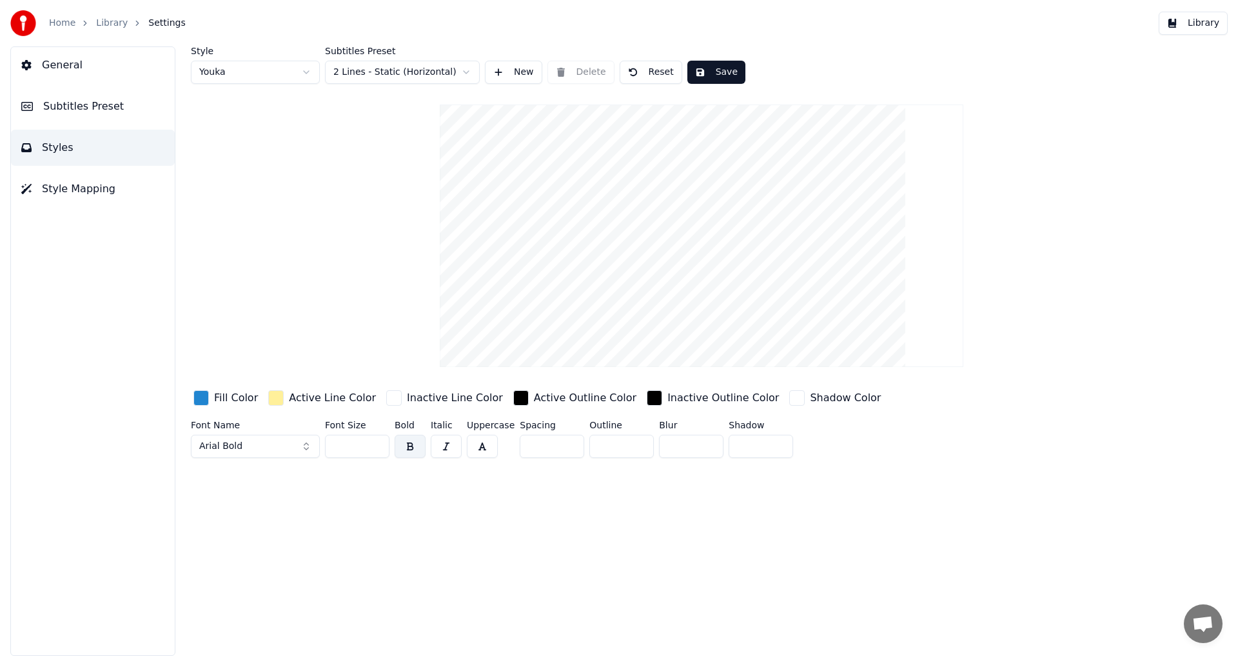
click at [80, 63] on button "General" at bounding box center [93, 65] width 164 height 36
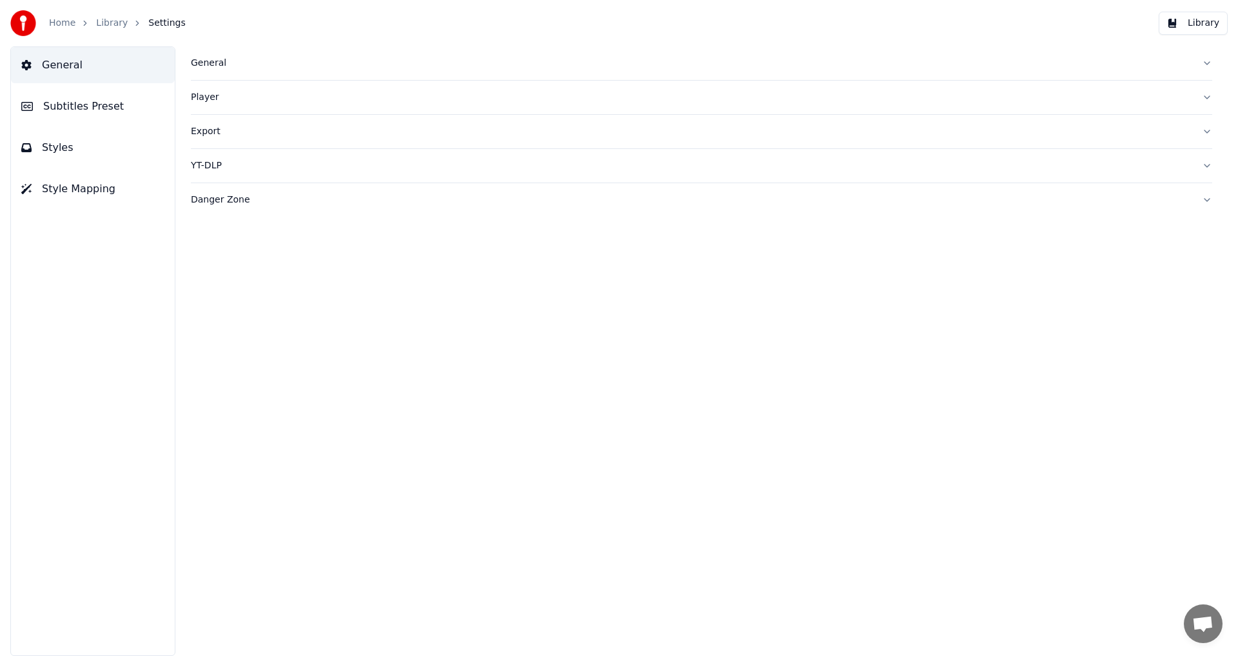
click at [65, 25] on link "Home" at bounding box center [62, 23] width 26 height 13
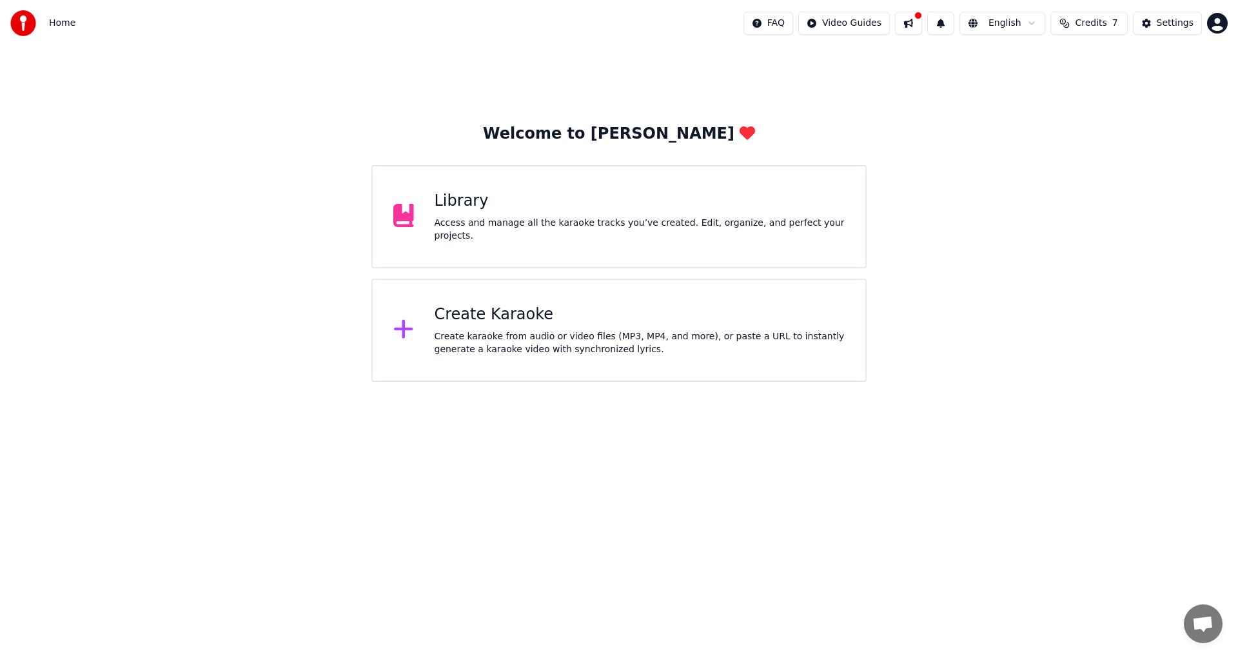
click at [1022, 19] on html "Home FAQ Video Guides English Credits 7 Settings Welcome to Youka Library Acces…" at bounding box center [619, 191] width 1238 height 382
click at [1117, 107] on html "Home FAQ Video Guides English Credits 7 Settings Welcome to Youka Library Acces…" at bounding box center [619, 191] width 1238 height 382
click at [1103, 23] on span "Credits" at bounding box center [1091, 23] width 32 height 13
click at [499, 315] on div "Create Karaoke" at bounding box center [640, 314] width 411 height 21
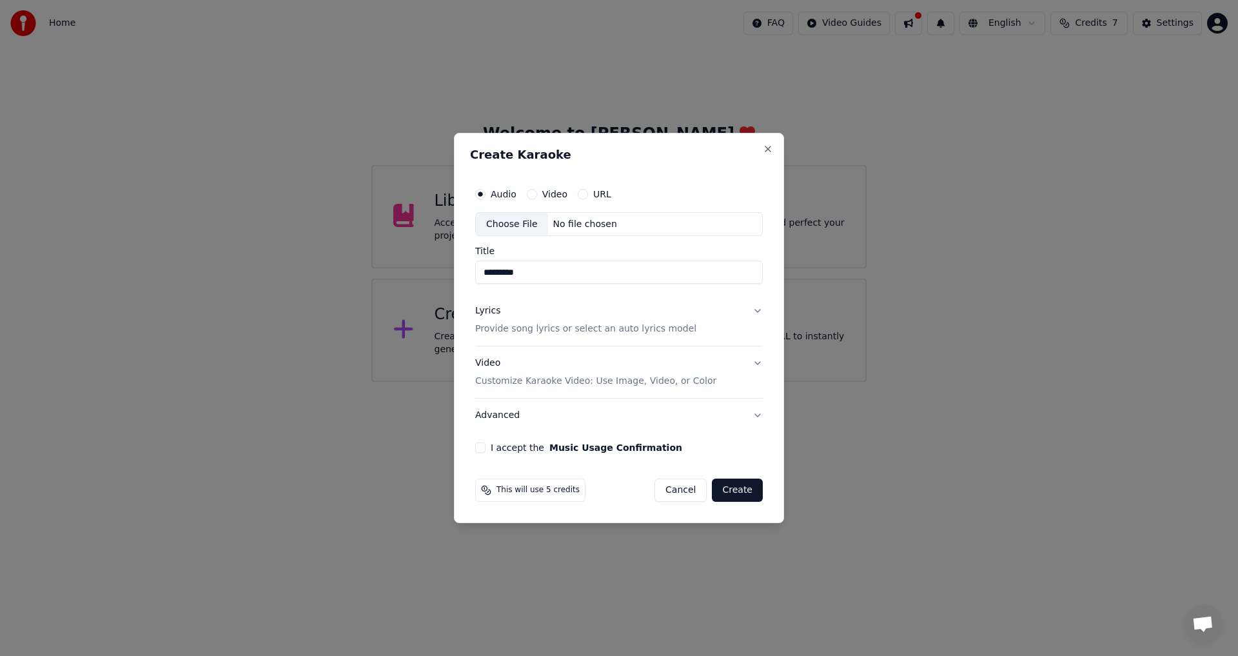
type input "*********"
click at [560, 330] on p "Provide song lyrics or select an auto lyrics model" at bounding box center [585, 329] width 221 height 13
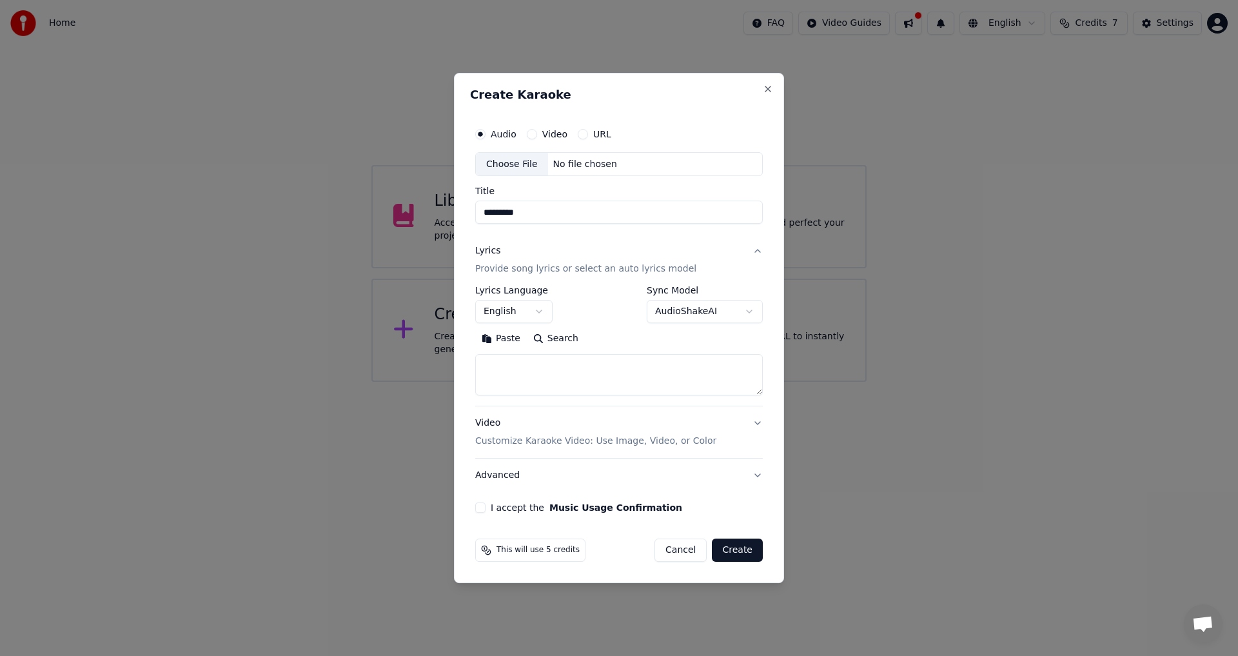
click at [577, 383] on textarea at bounding box center [619, 375] width 288 height 41
paste textarea "**********"
type textarea "**********"
click at [517, 166] on div "Choose File" at bounding box center [512, 164] width 72 height 23
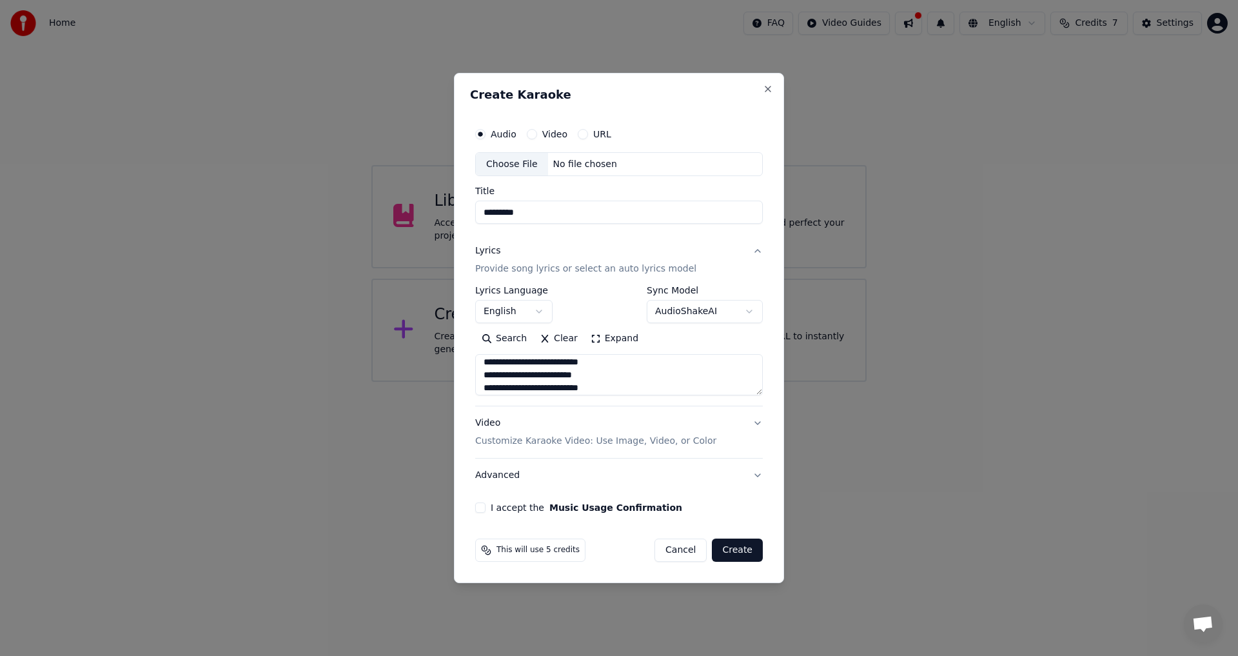
type input "**********"
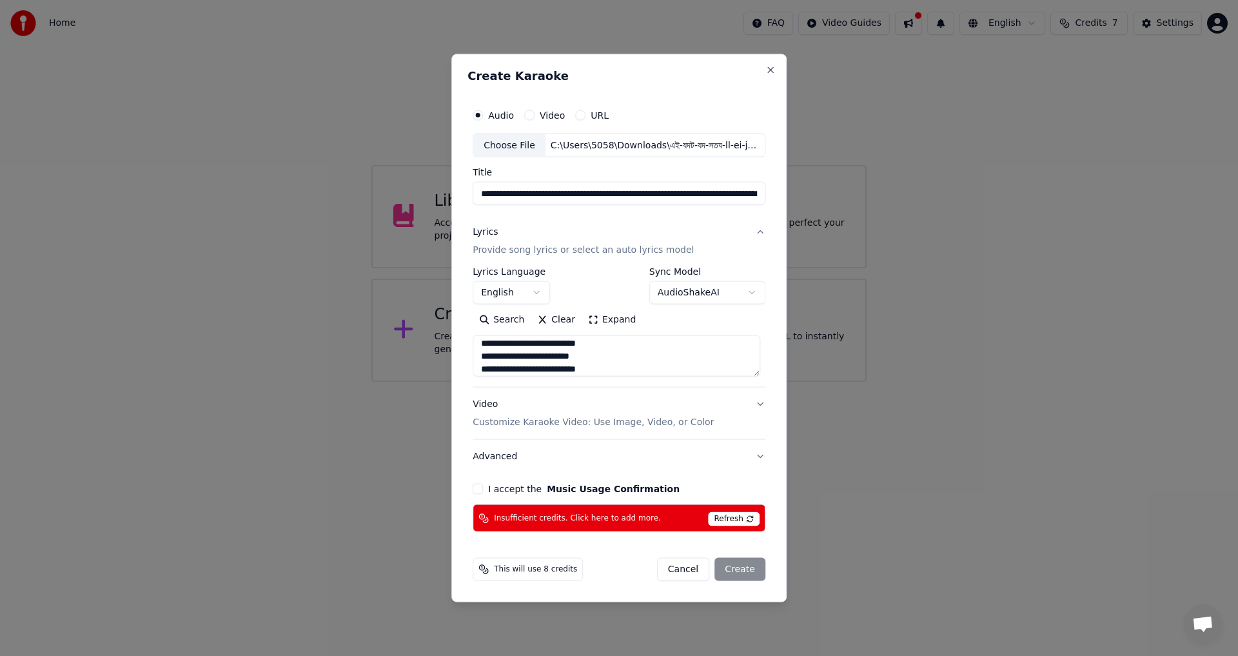
click at [649, 422] on p "Customize Karaoke Video: Use Image, Video, or Color" at bounding box center [593, 422] width 241 height 13
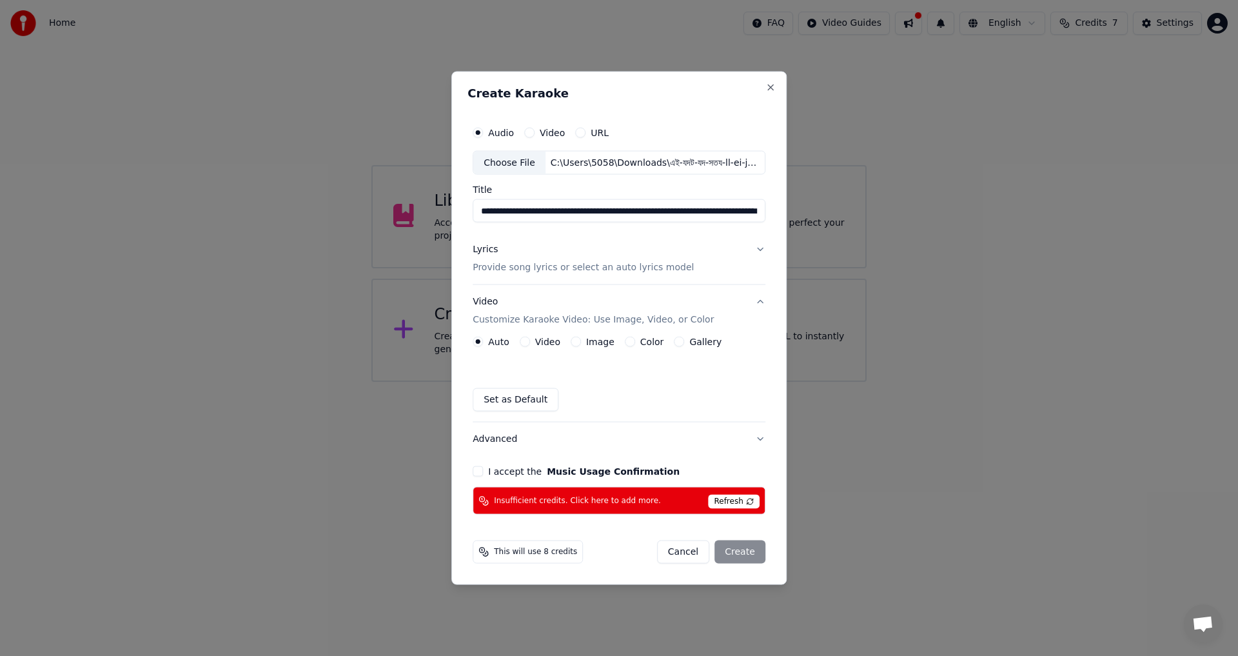
click at [677, 343] on button "Gallery" at bounding box center [679, 342] width 10 height 10
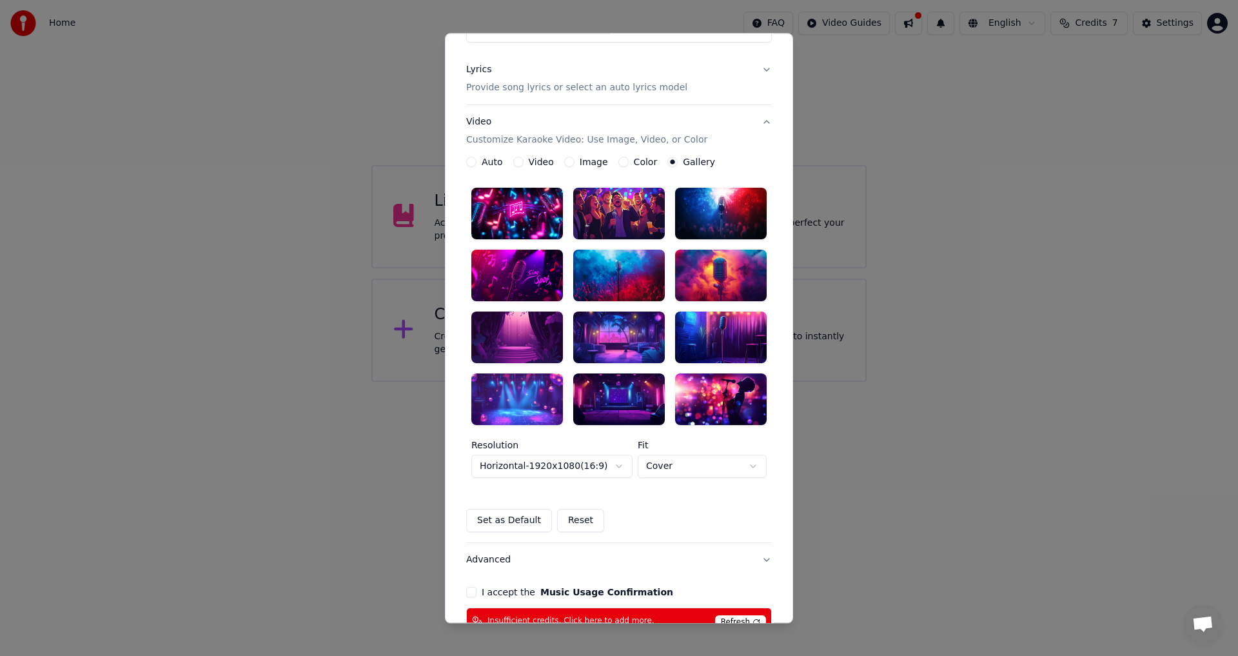
scroll to position [194, 0]
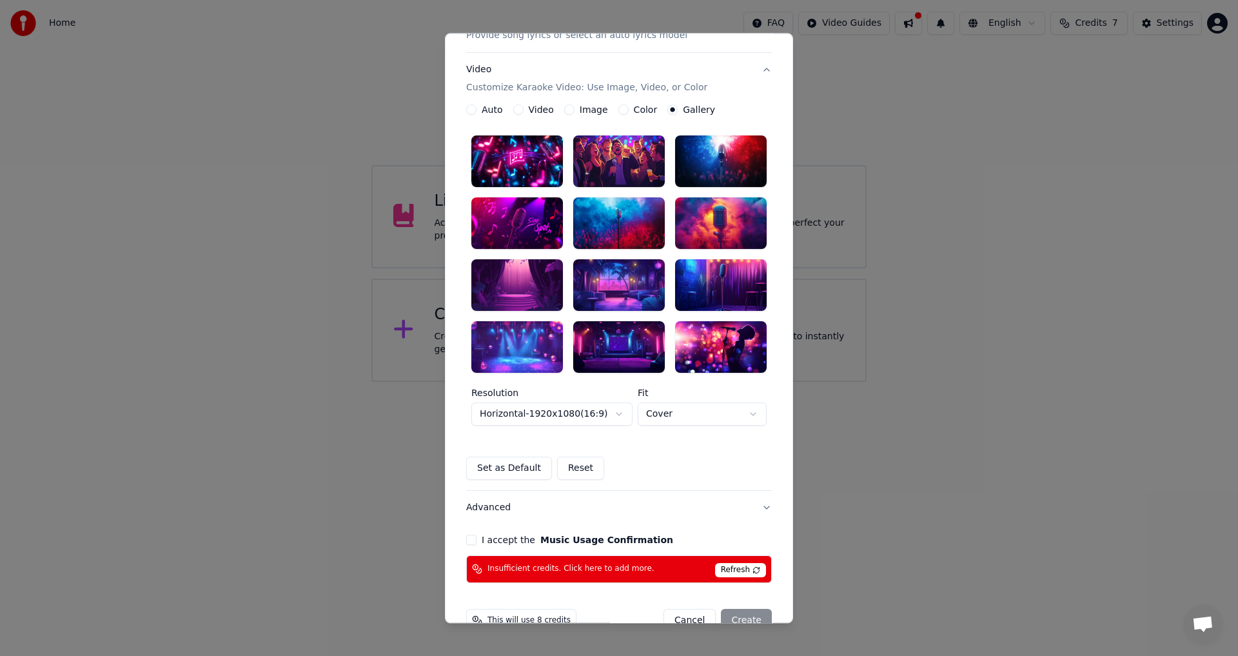
click at [520, 351] on div at bounding box center [518, 347] width 92 height 52
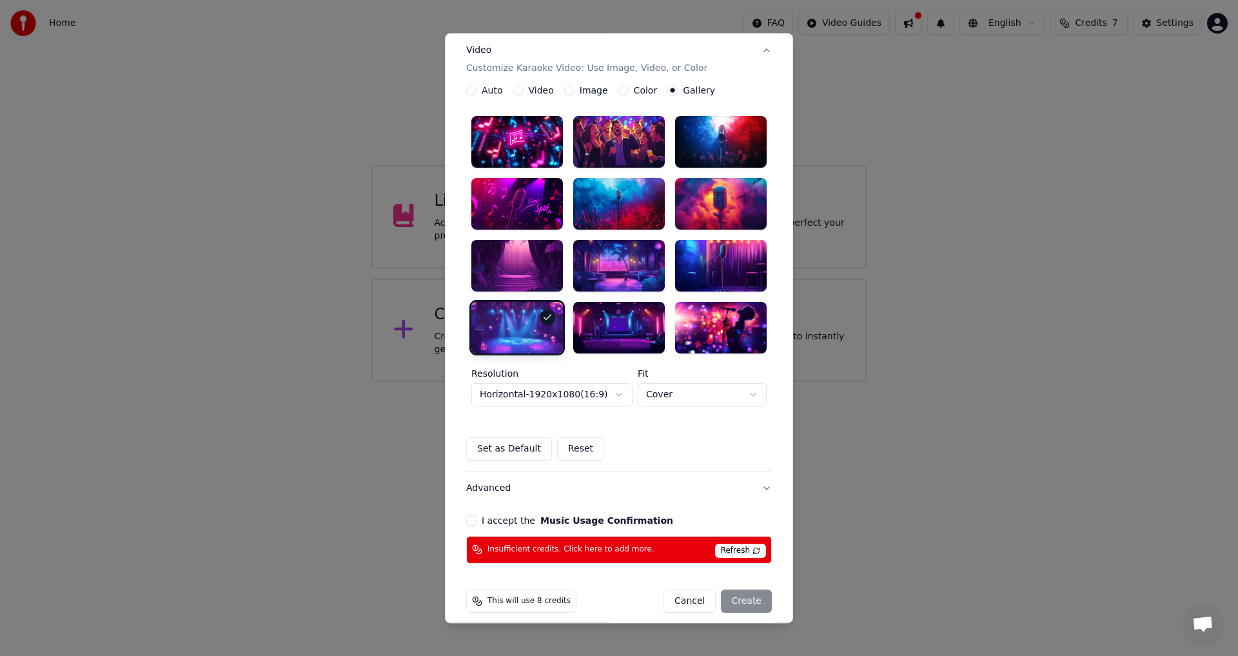
scroll to position [223, 0]
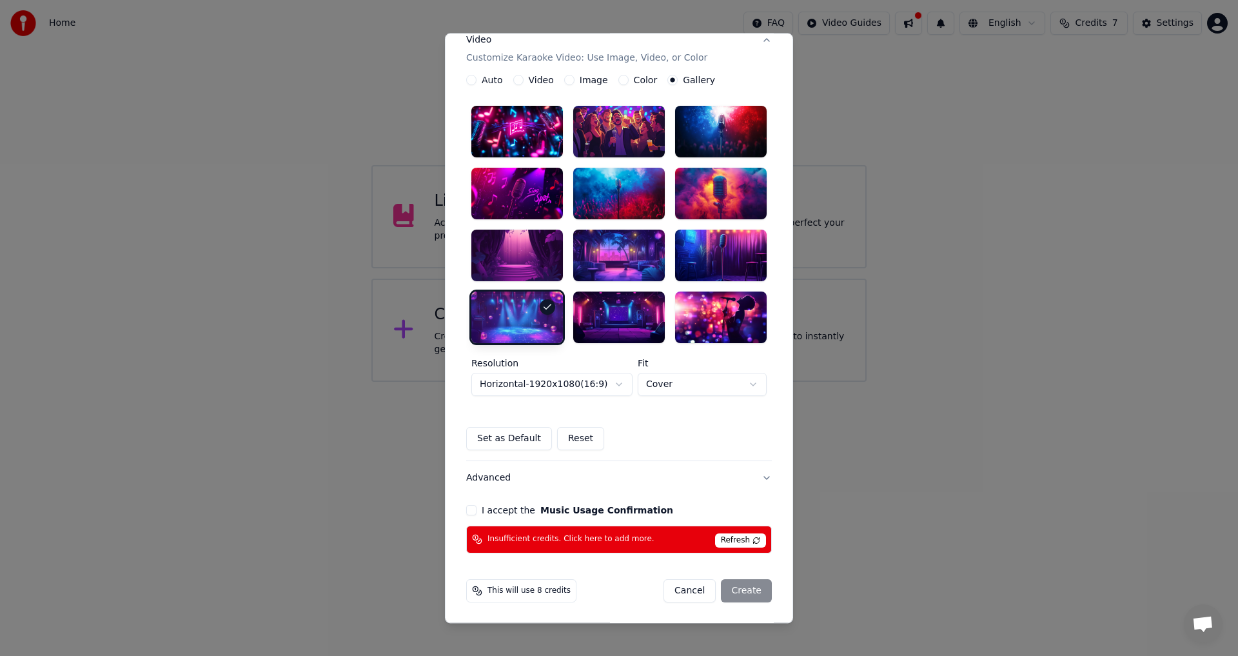
click at [466, 512] on button "I accept the Music Usage Confirmation" at bounding box center [471, 510] width 10 height 10
click at [603, 539] on span "Insufficient credits. Click here to add more." at bounding box center [571, 540] width 167 height 10
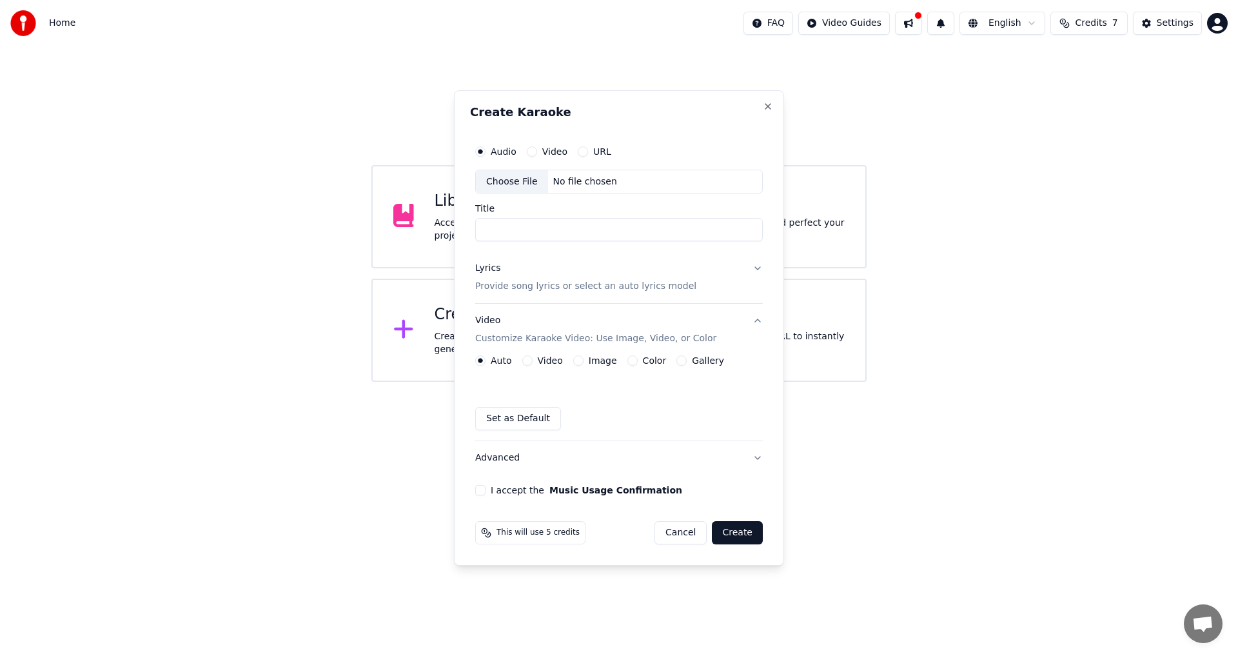
scroll to position [0, 0]
